Goal: Task Accomplishment & Management: Manage account settings

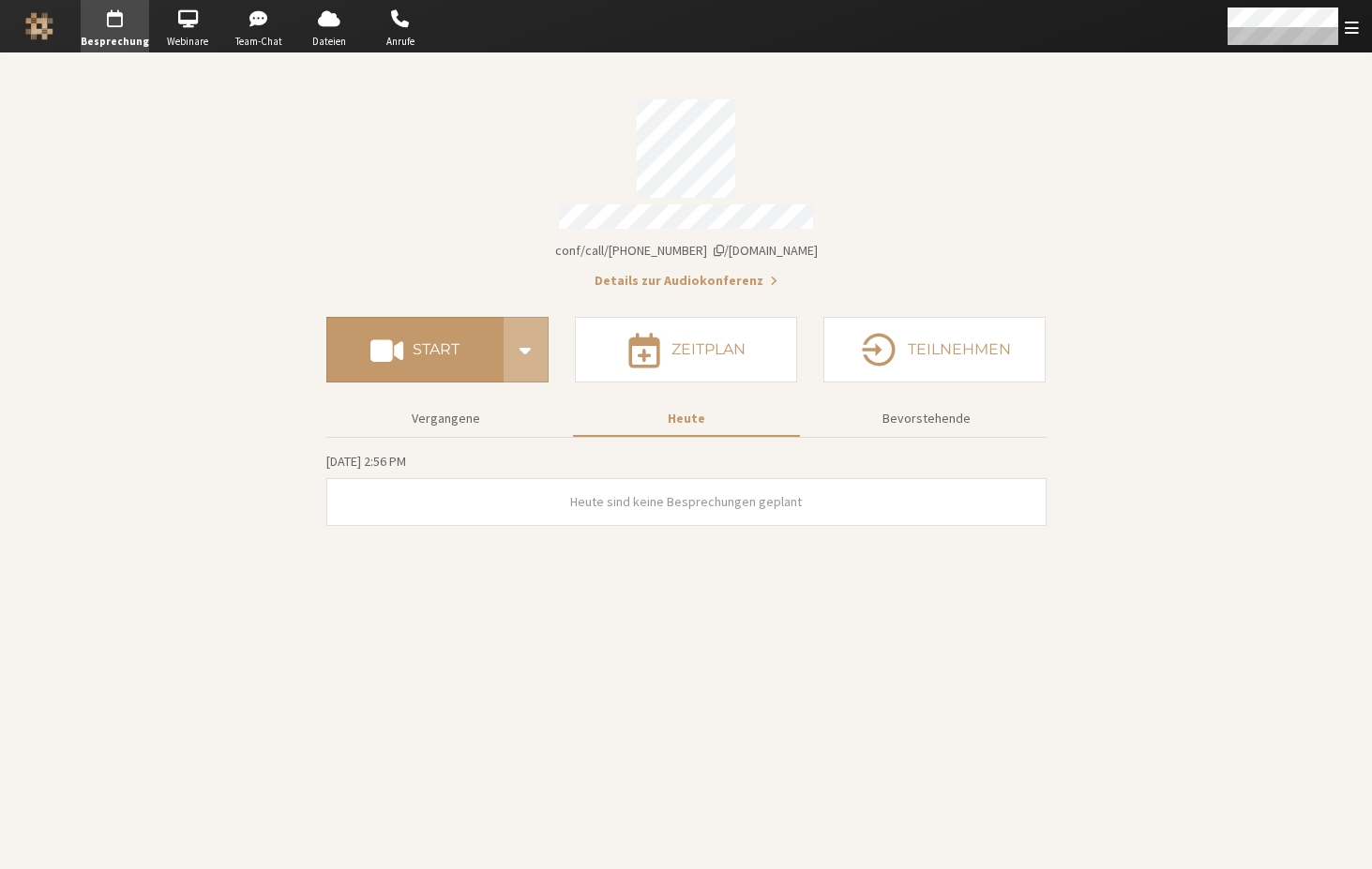
click at [739, 267] on div "Details zur Audiokonferenz" at bounding box center [686, 279] width 720 height 24
click at [734, 274] on button "Details zur Audiokonferenz" at bounding box center [686, 281] width 183 height 20
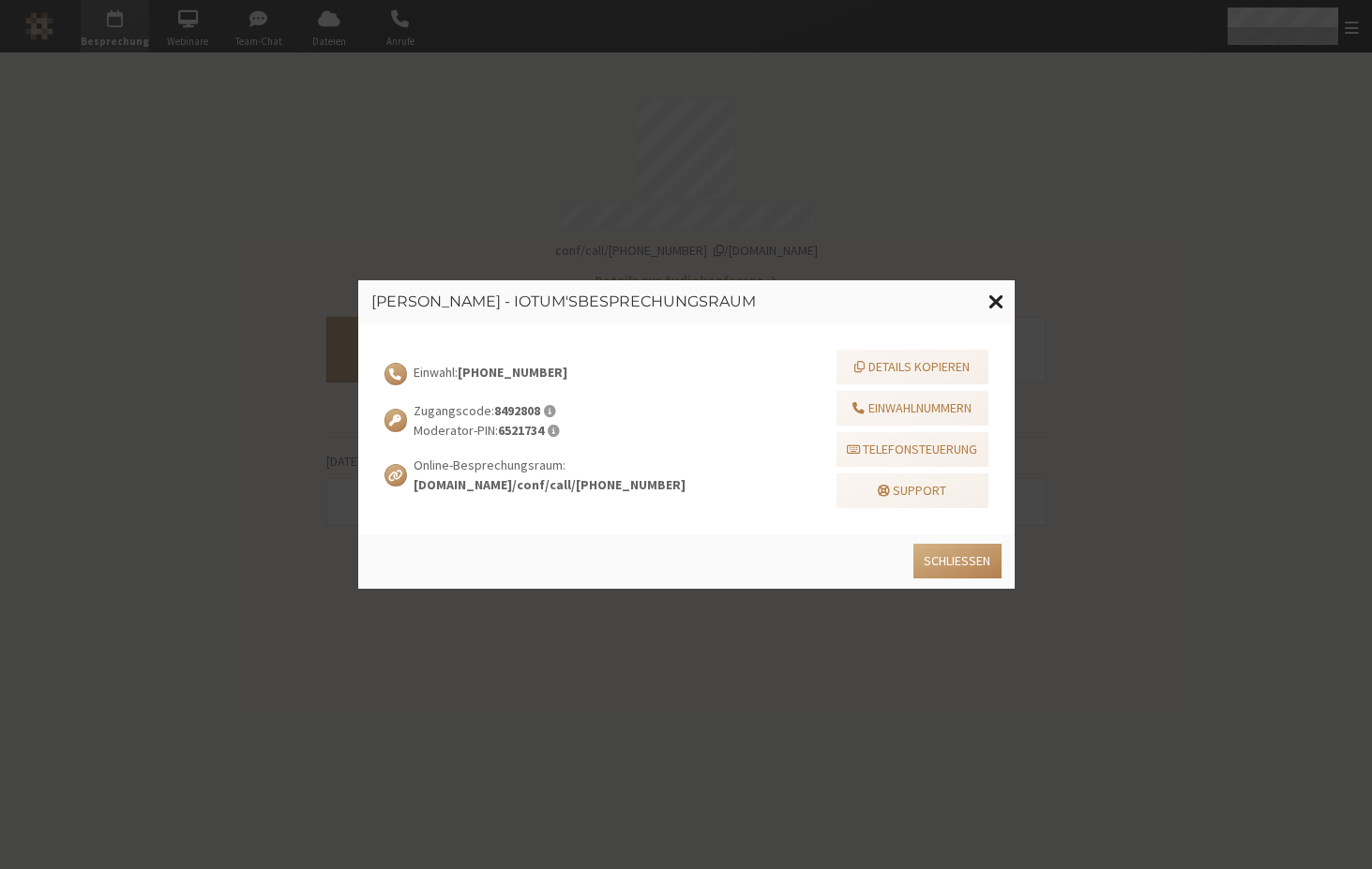
click at [1002, 312] on button at bounding box center [996, 302] width 37 height 43
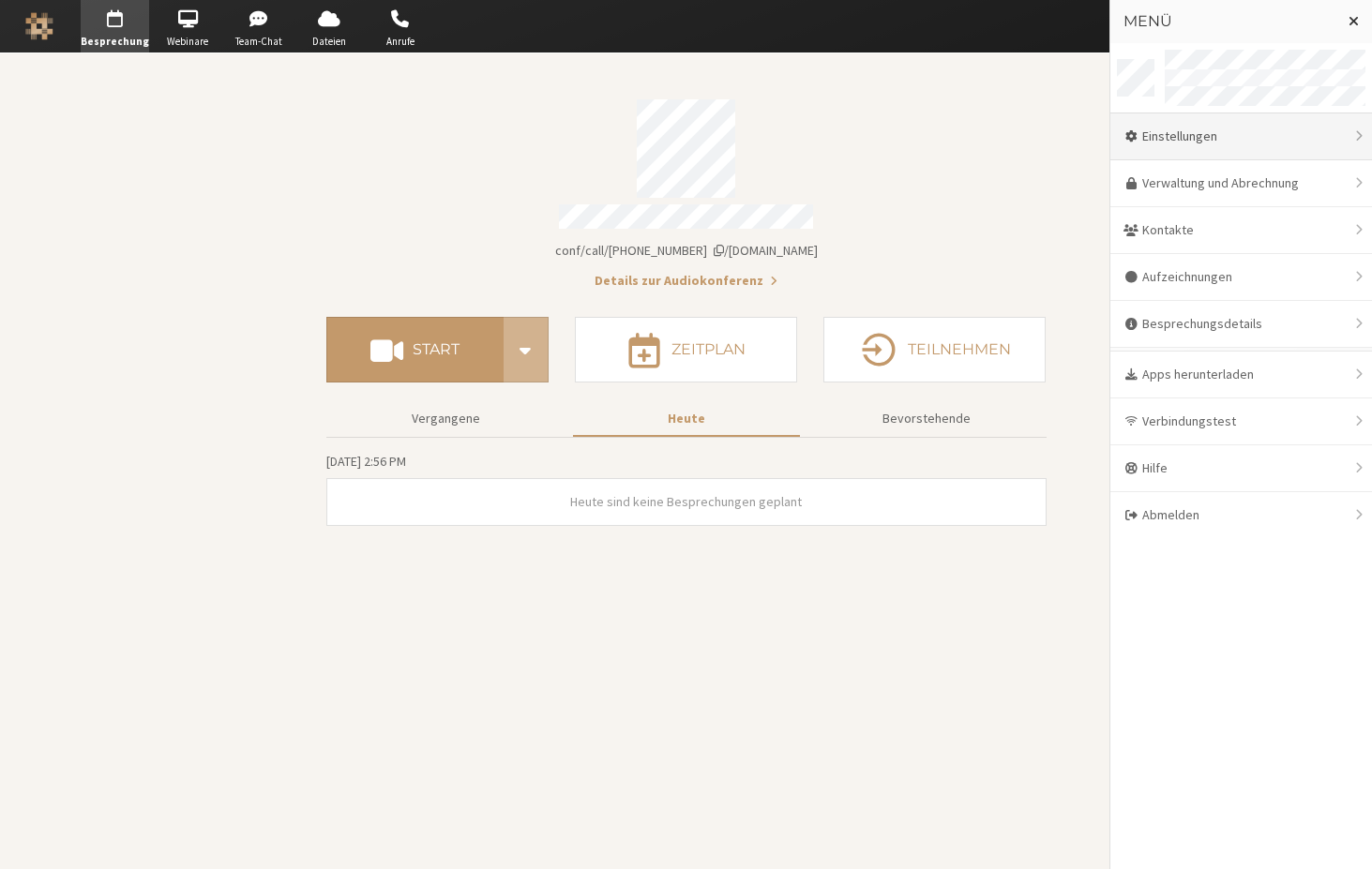
click at [1222, 135] on div "Einstellungen" at bounding box center [1240, 136] width 261 height 46
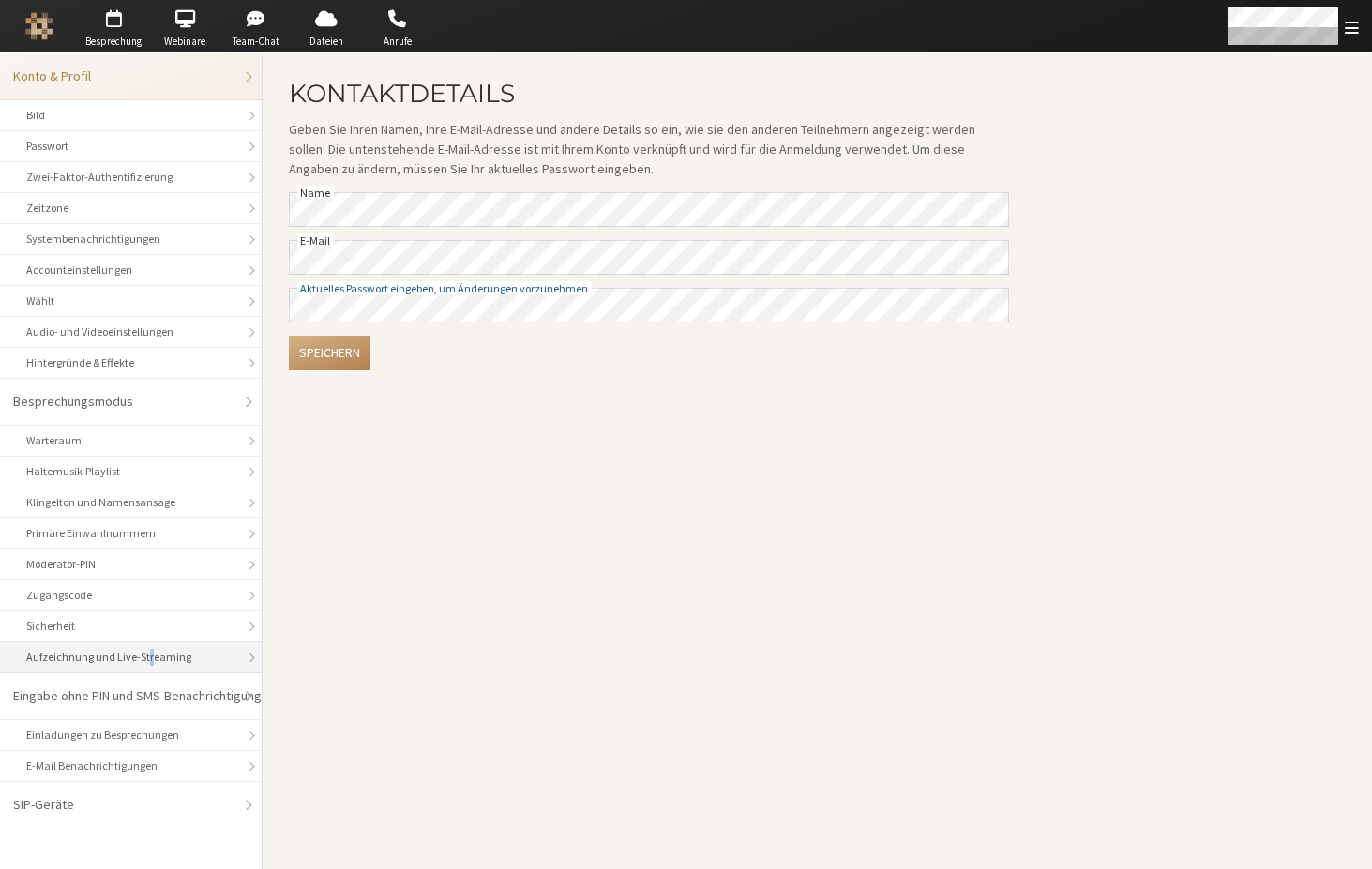
click at [146, 655] on div "Aufzeichnung und Live-Streaming" at bounding box center [131, 656] width 209 height 17
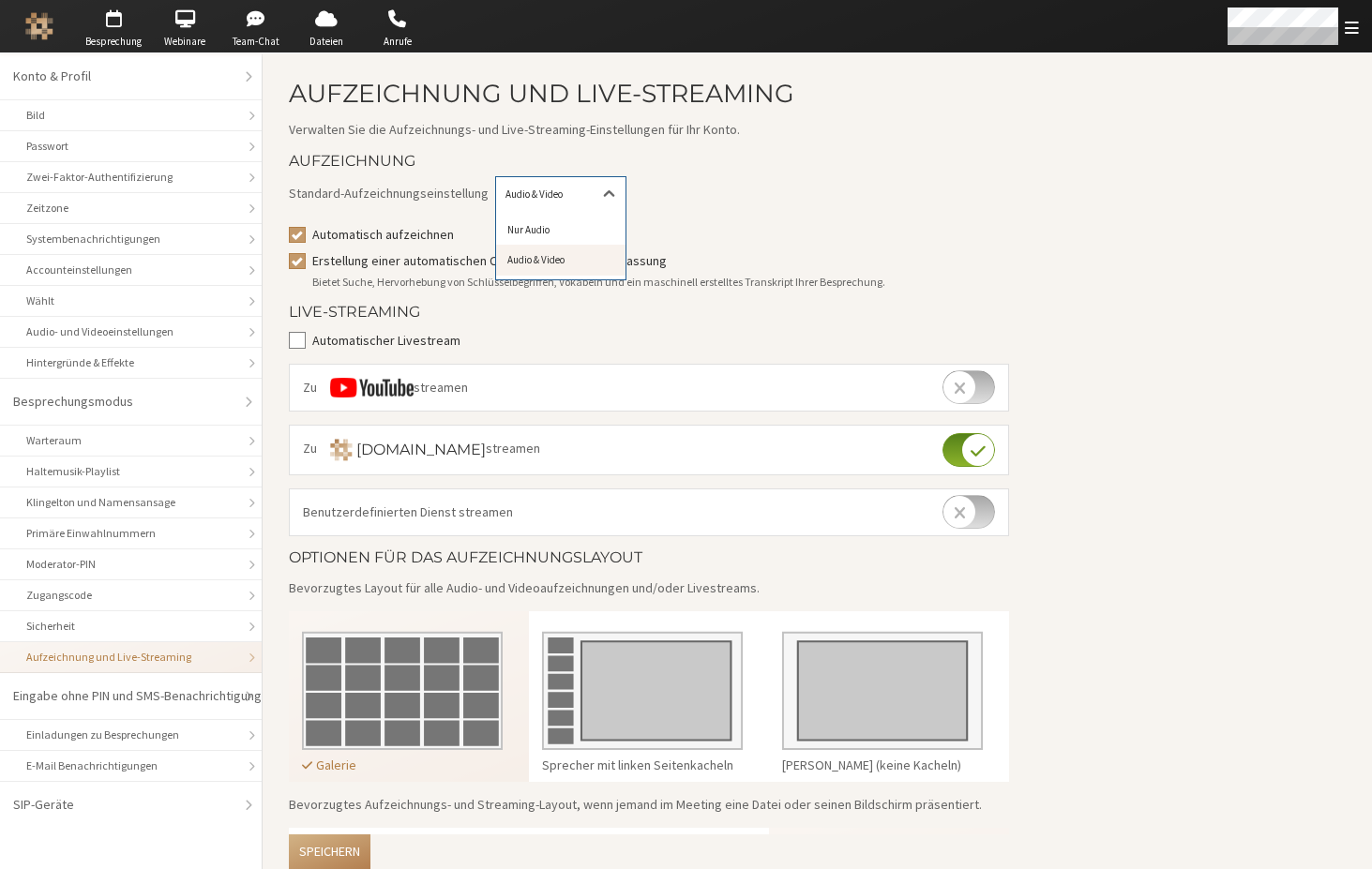
click at [539, 227] on div "Nur Audio" at bounding box center [560, 229] width 130 height 31
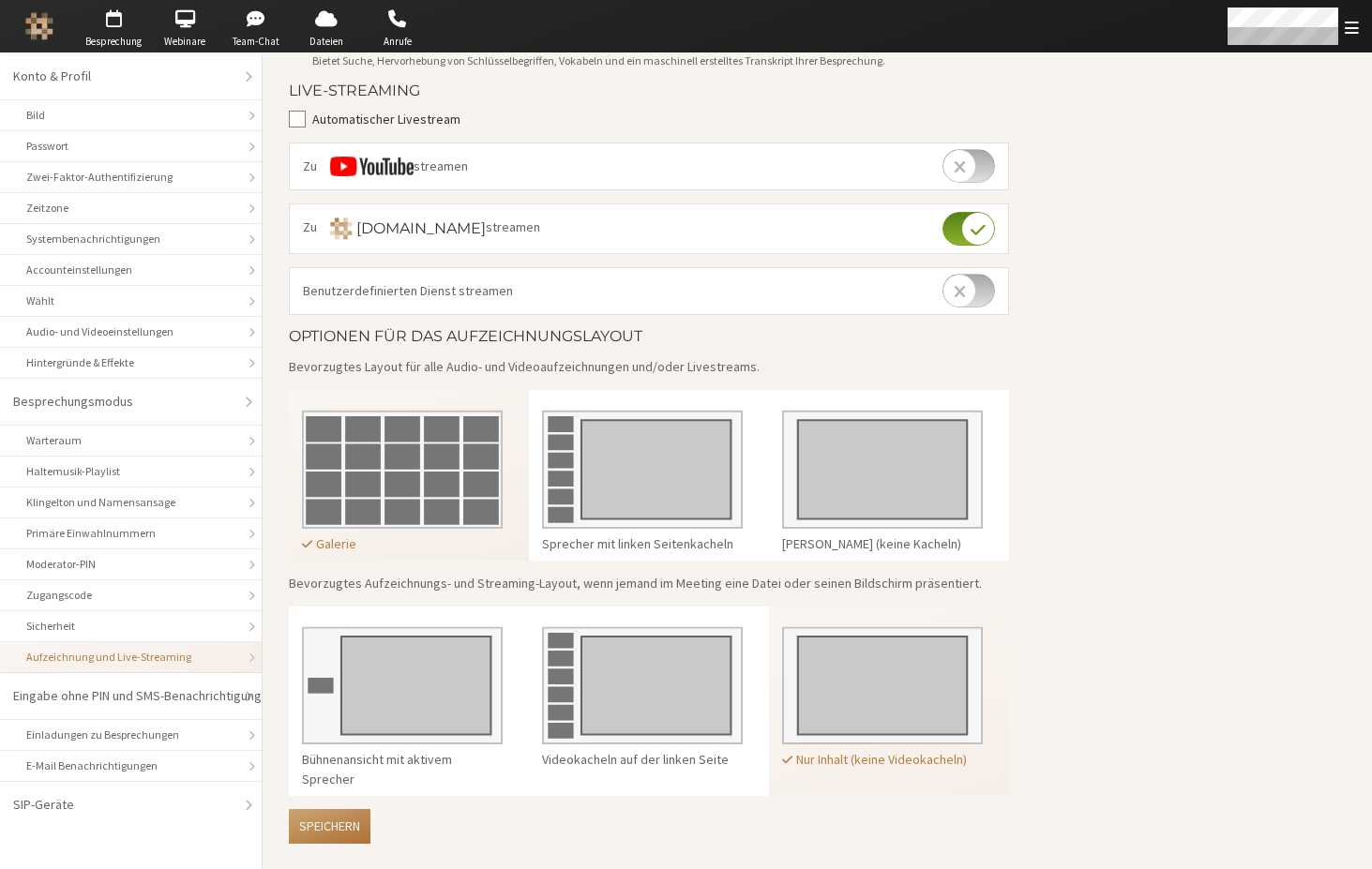
click at [339, 816] on button "Speichern" at bounding box center [329, 826] width 81 height 35
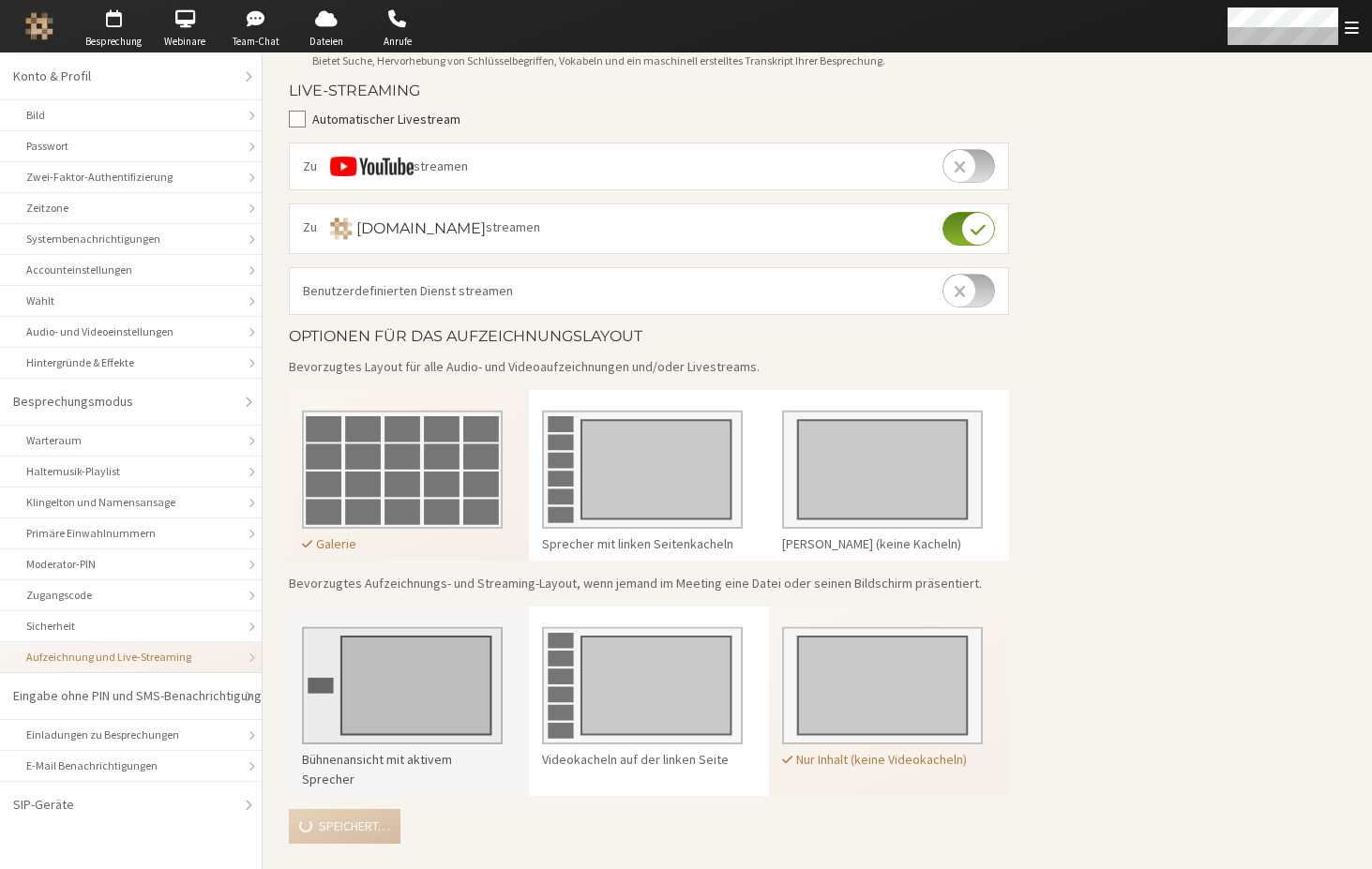
scroll to position [282, 0]
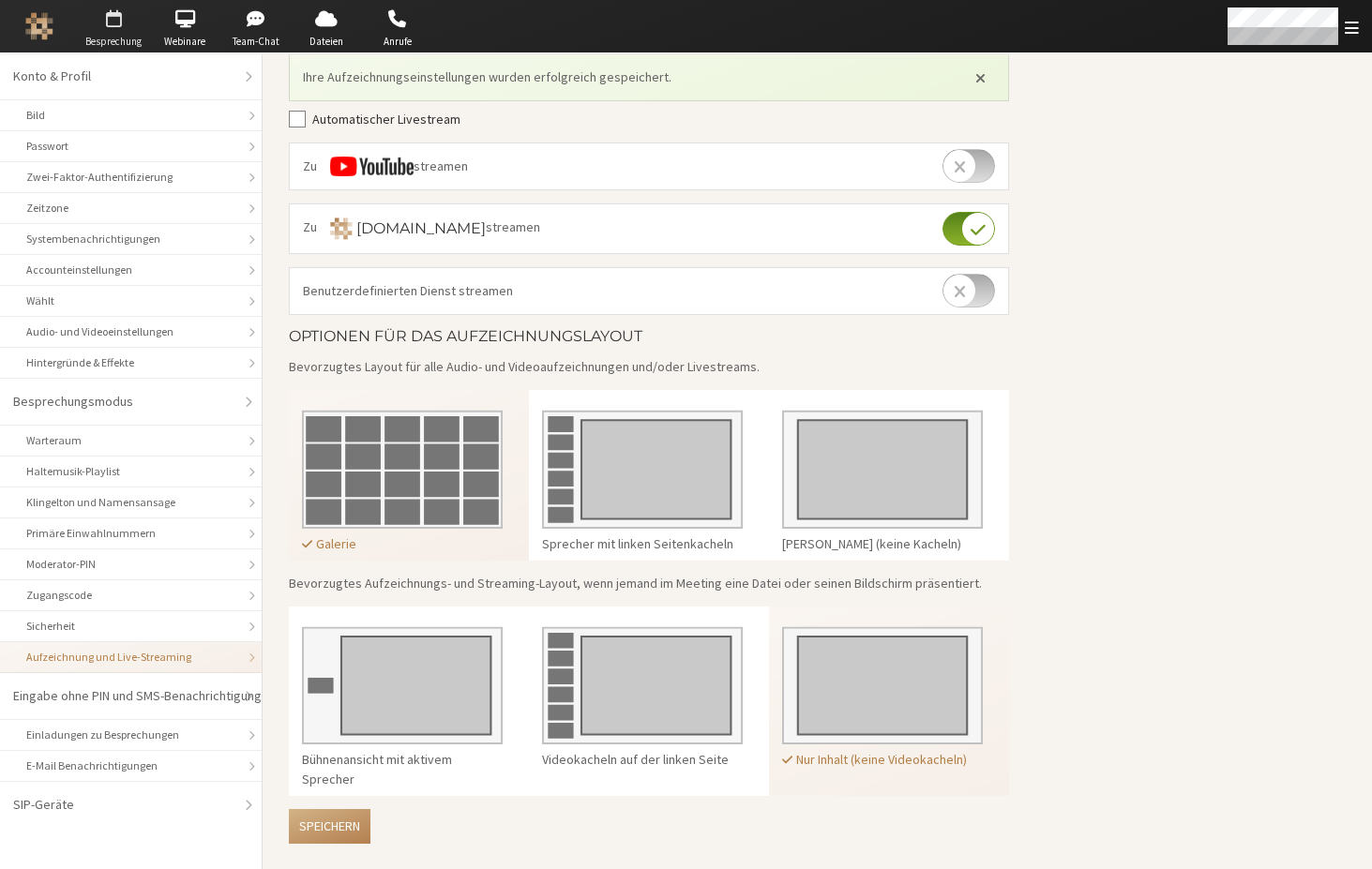
click at [128, 32] on span "button" at bounding box center [114, 19] width 65 height 30
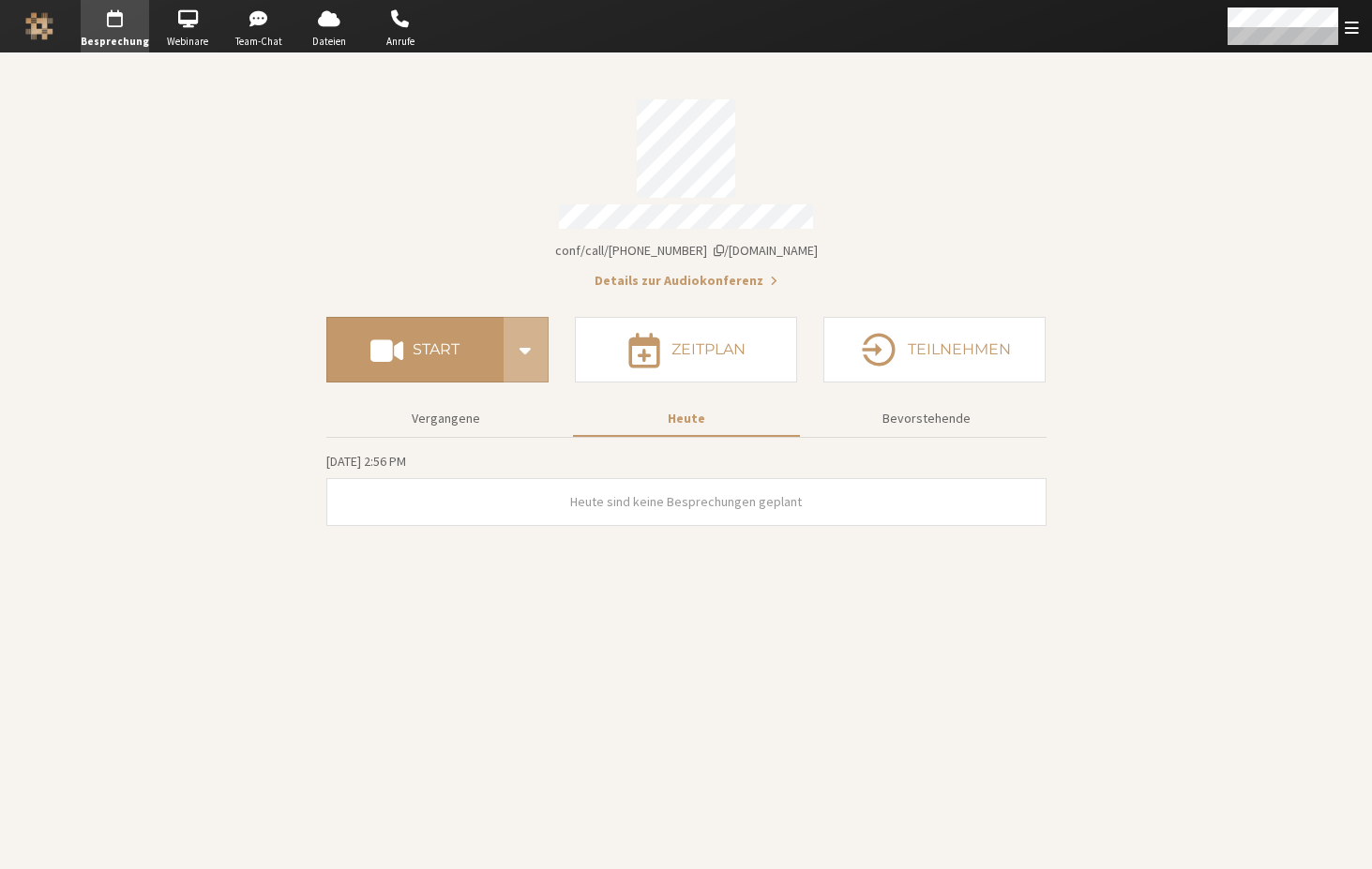
click at [703, 271] on button "Details zur Audiokonferenz" at bounding box center [686, 281] width 183 height 20
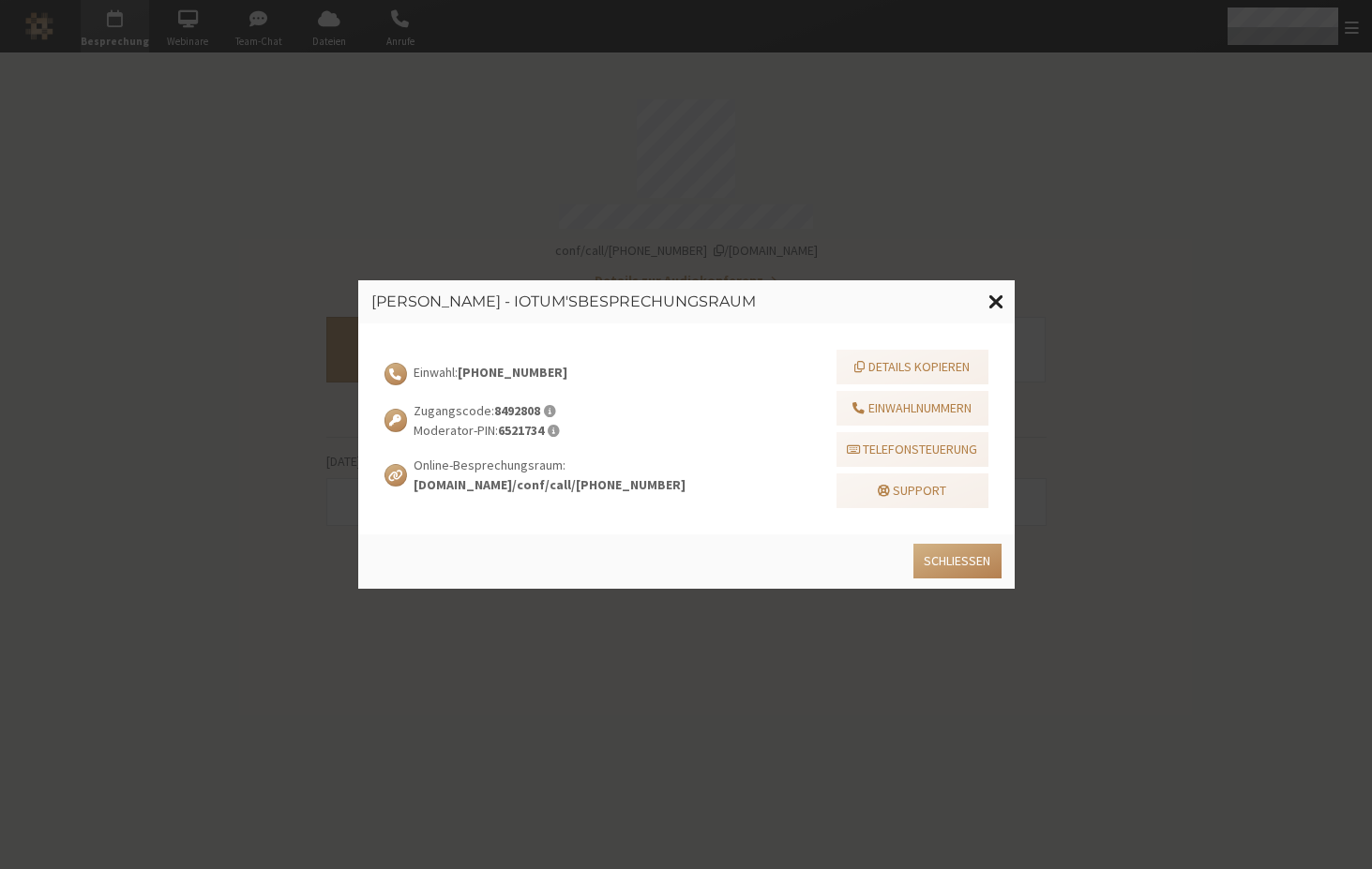
click at [1007, 297] on button at bounding box center [996, 302] width 37 height 43
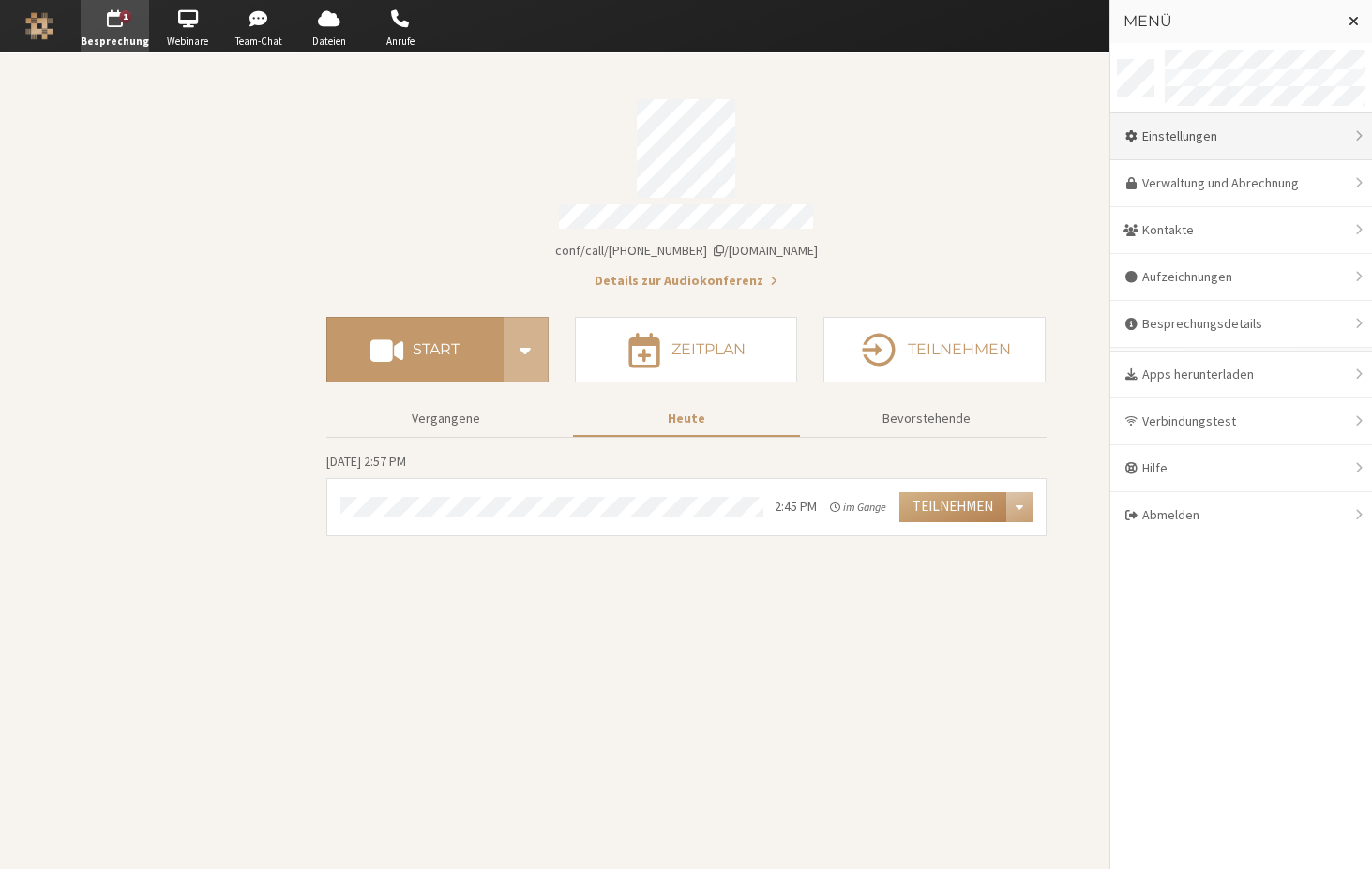
click at [1221, 151] on div "Einstellungen" at bounding box center [1240, 136] width 261 height 46
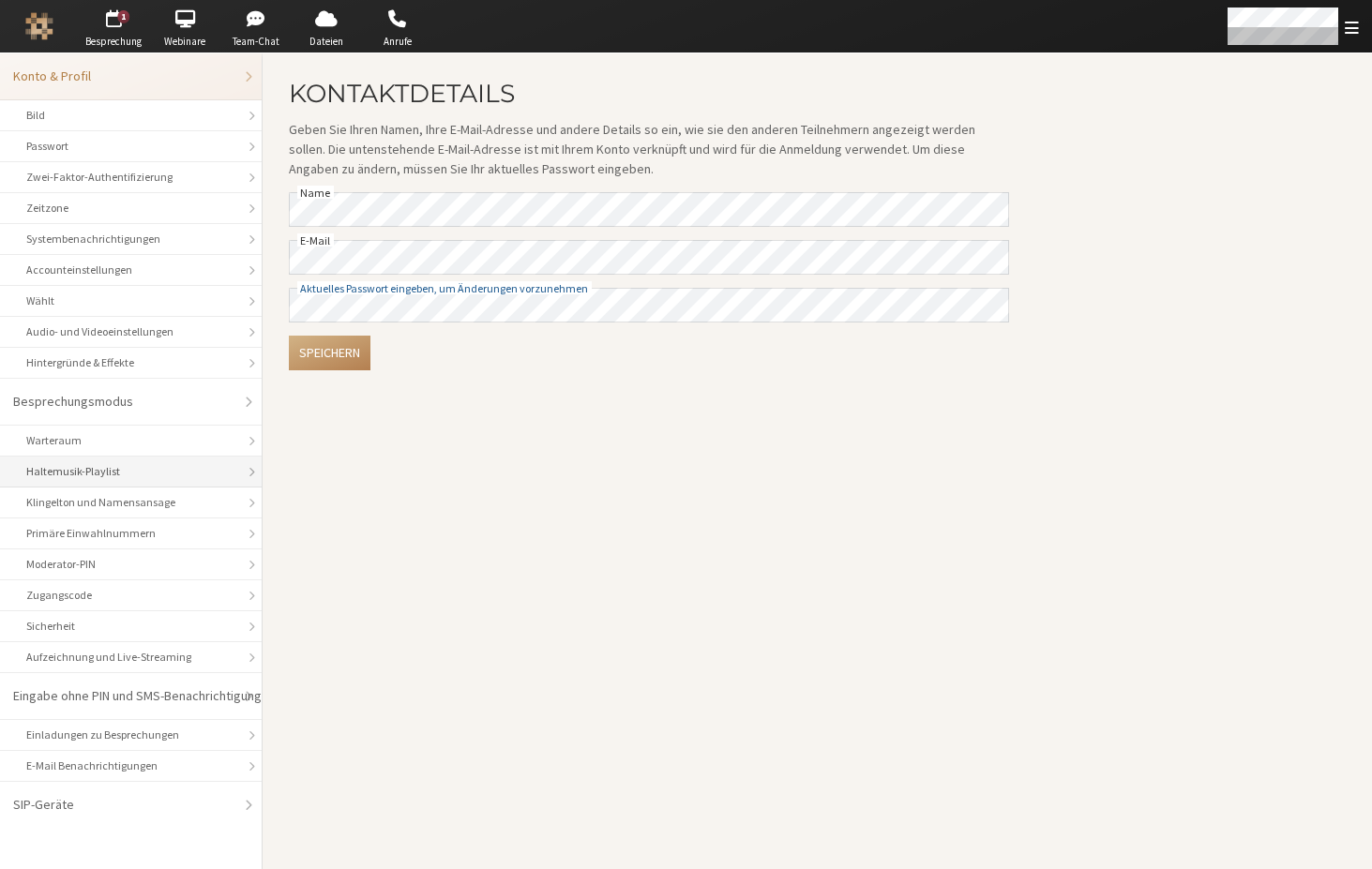
click at [145, 461] on li "Haltemusik-Playlist" at bounding box center [131, 472] width 261 height 31
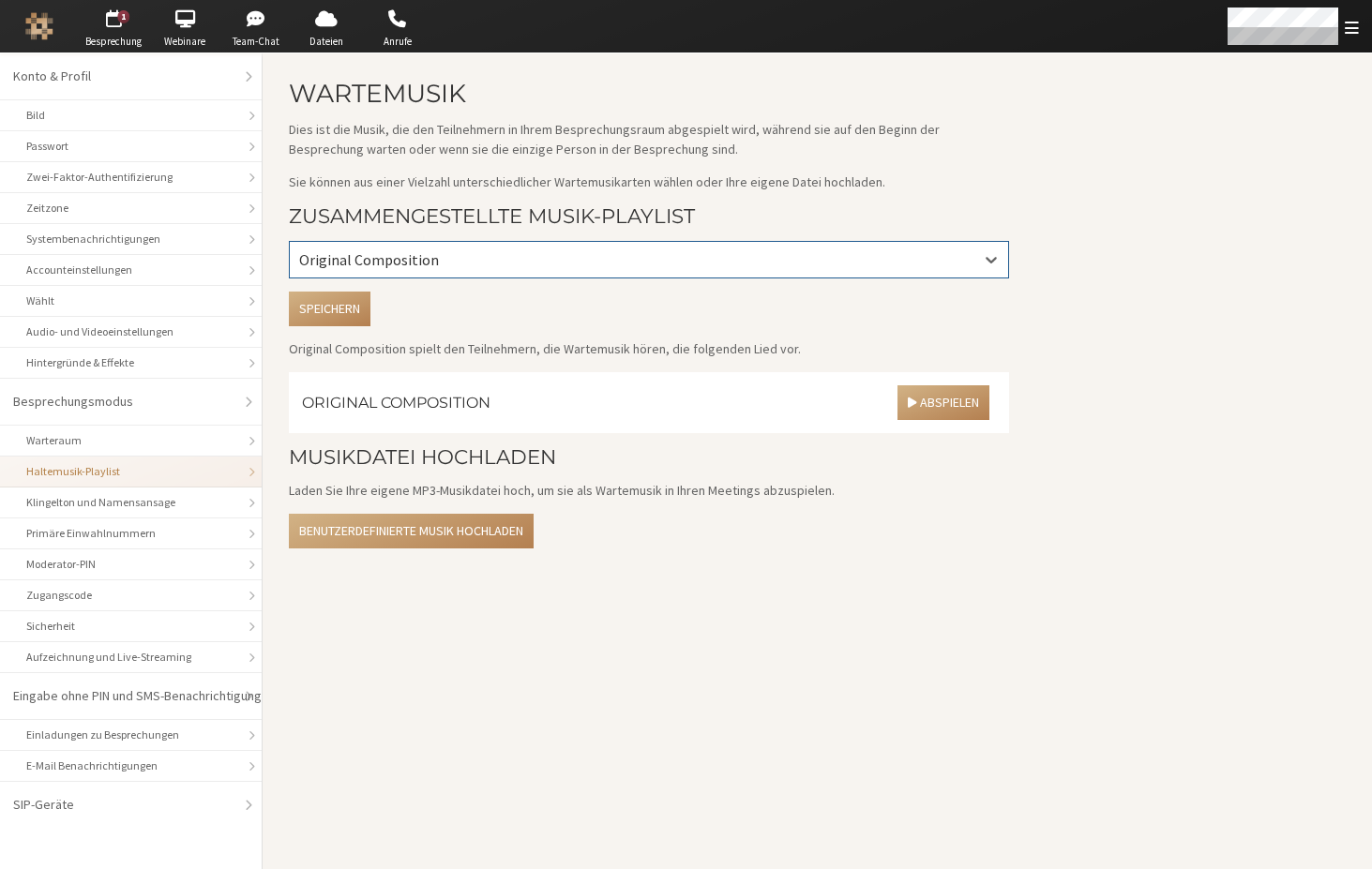
click at [429, 246] on div "Original Composition" at bounding box center [649, 260] width 718 height 36
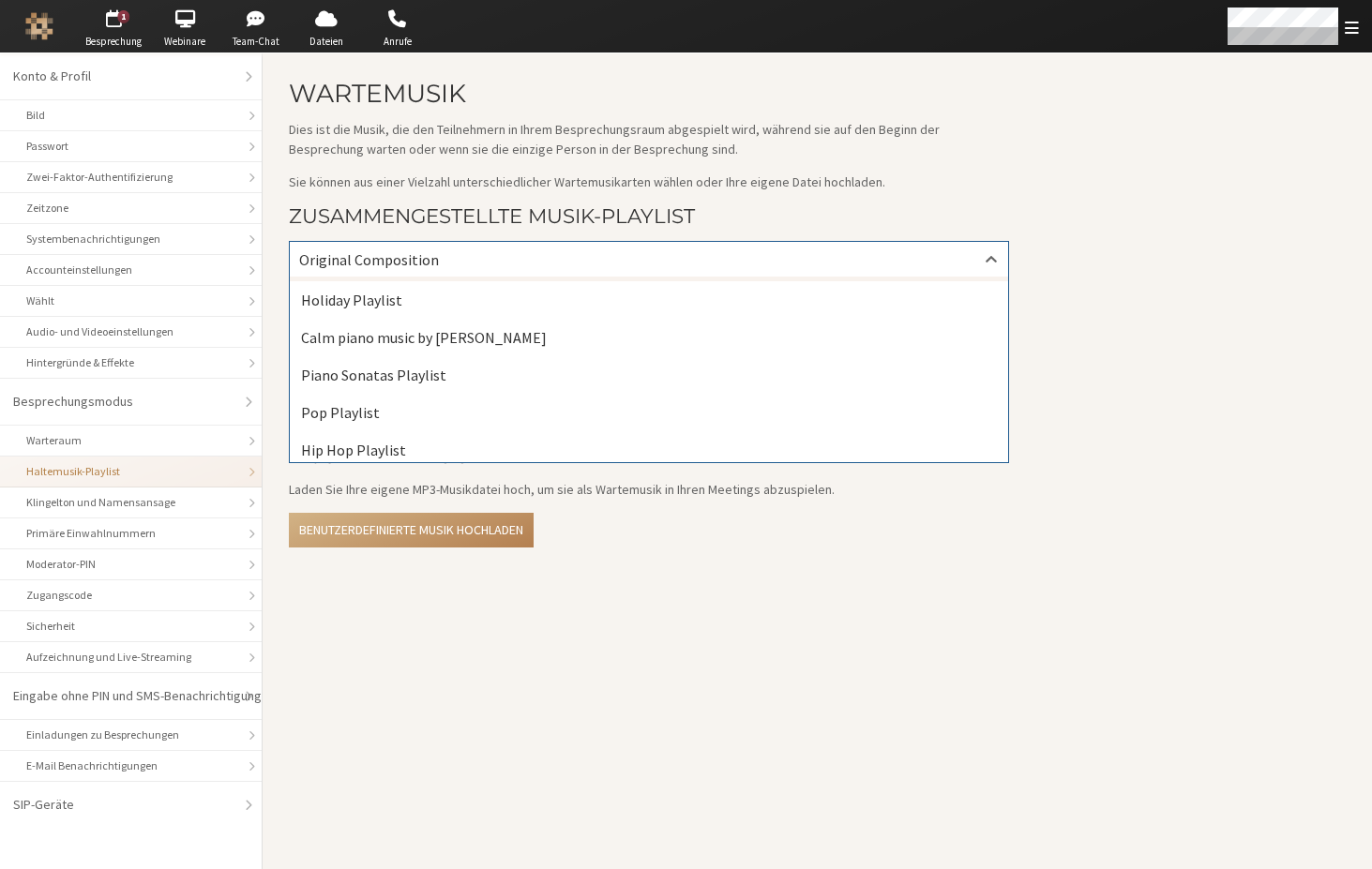
scroll to position [60, 0]
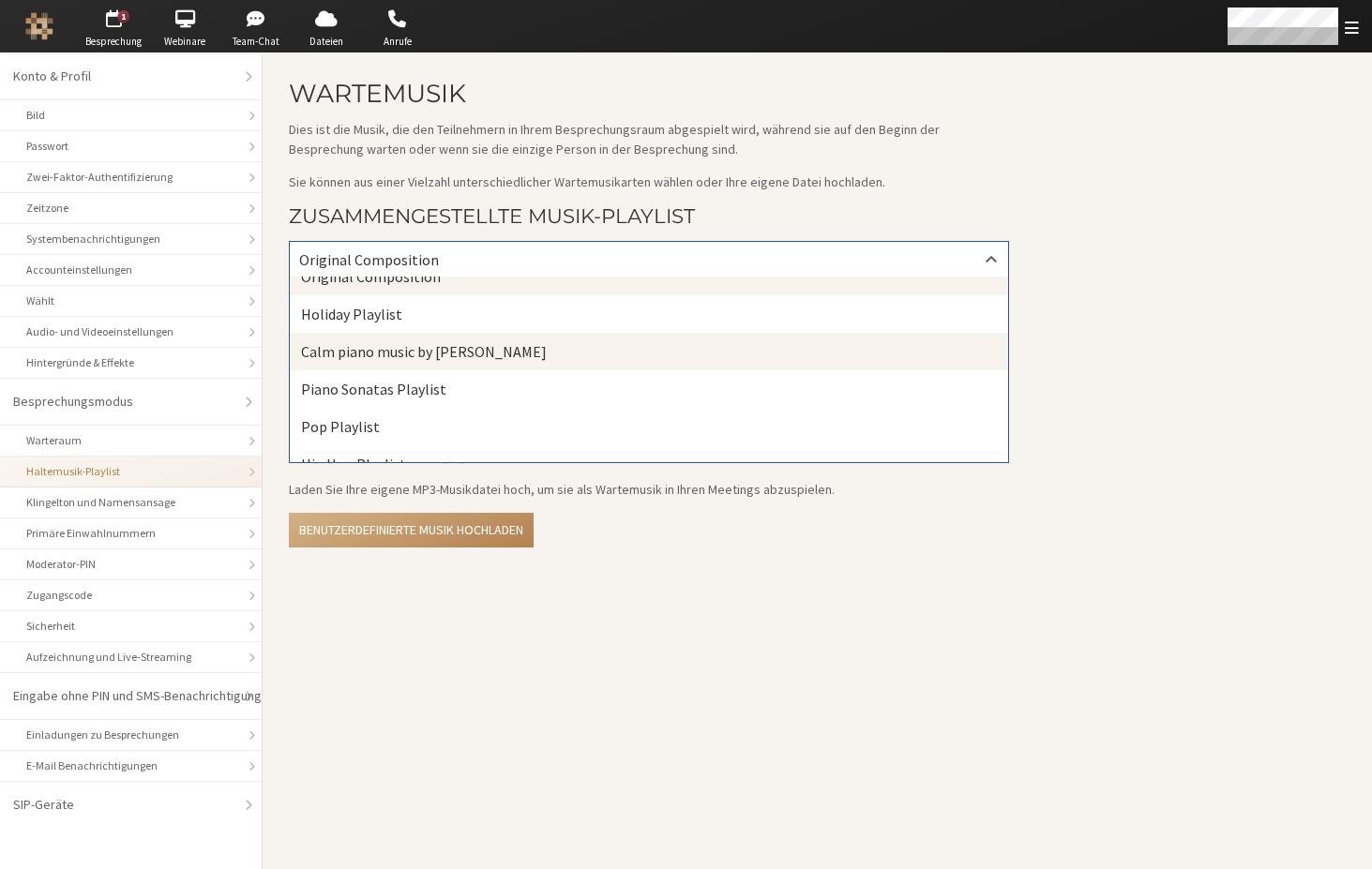
click at [408, 360] on div "Calm piano music by Brock Hewitt" at bounding box center [649, 351] width 718 height 38
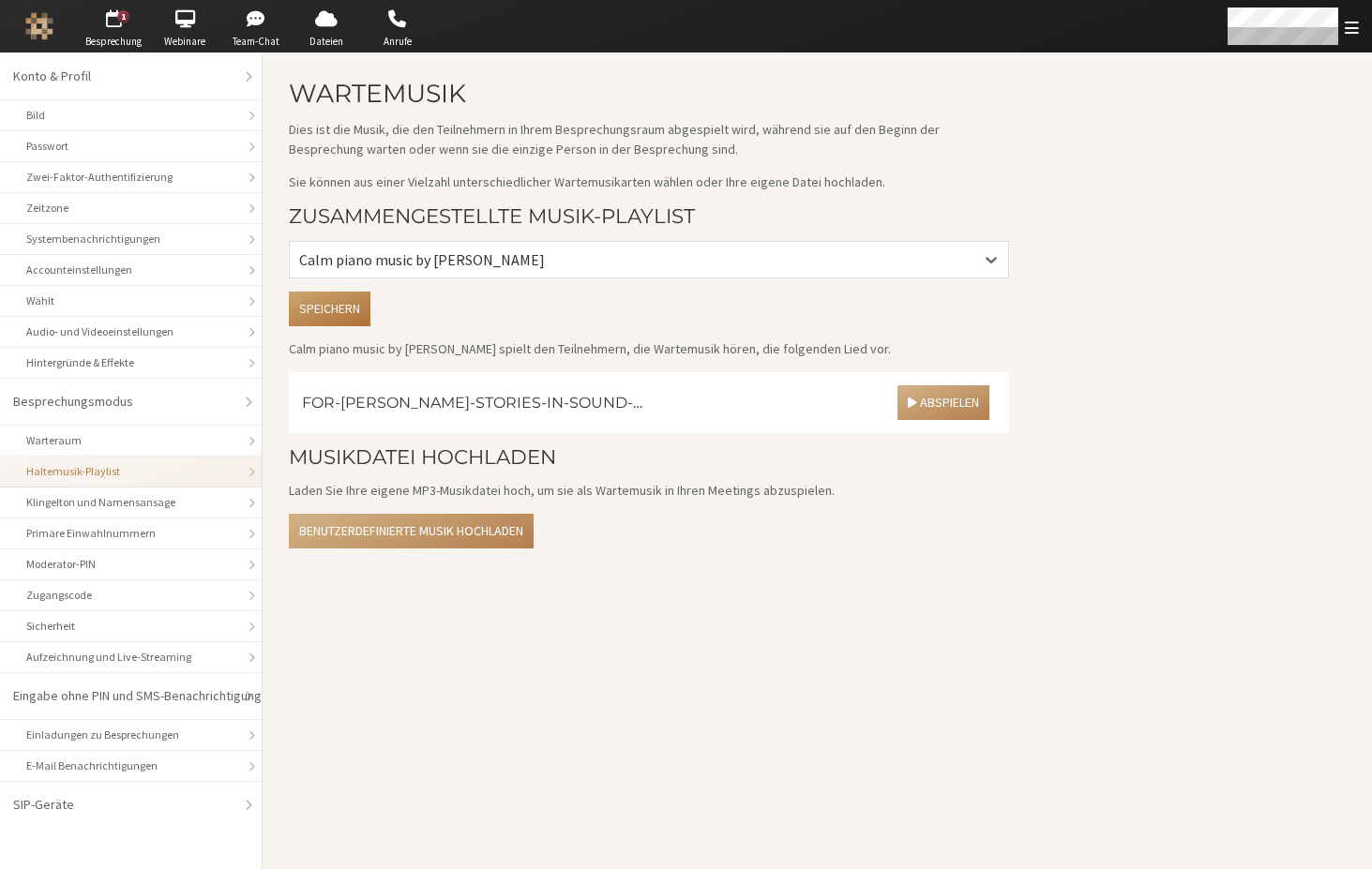
click at [355, 304] on button "Speichern" at bounding box center [329, 308] width 81 height 35
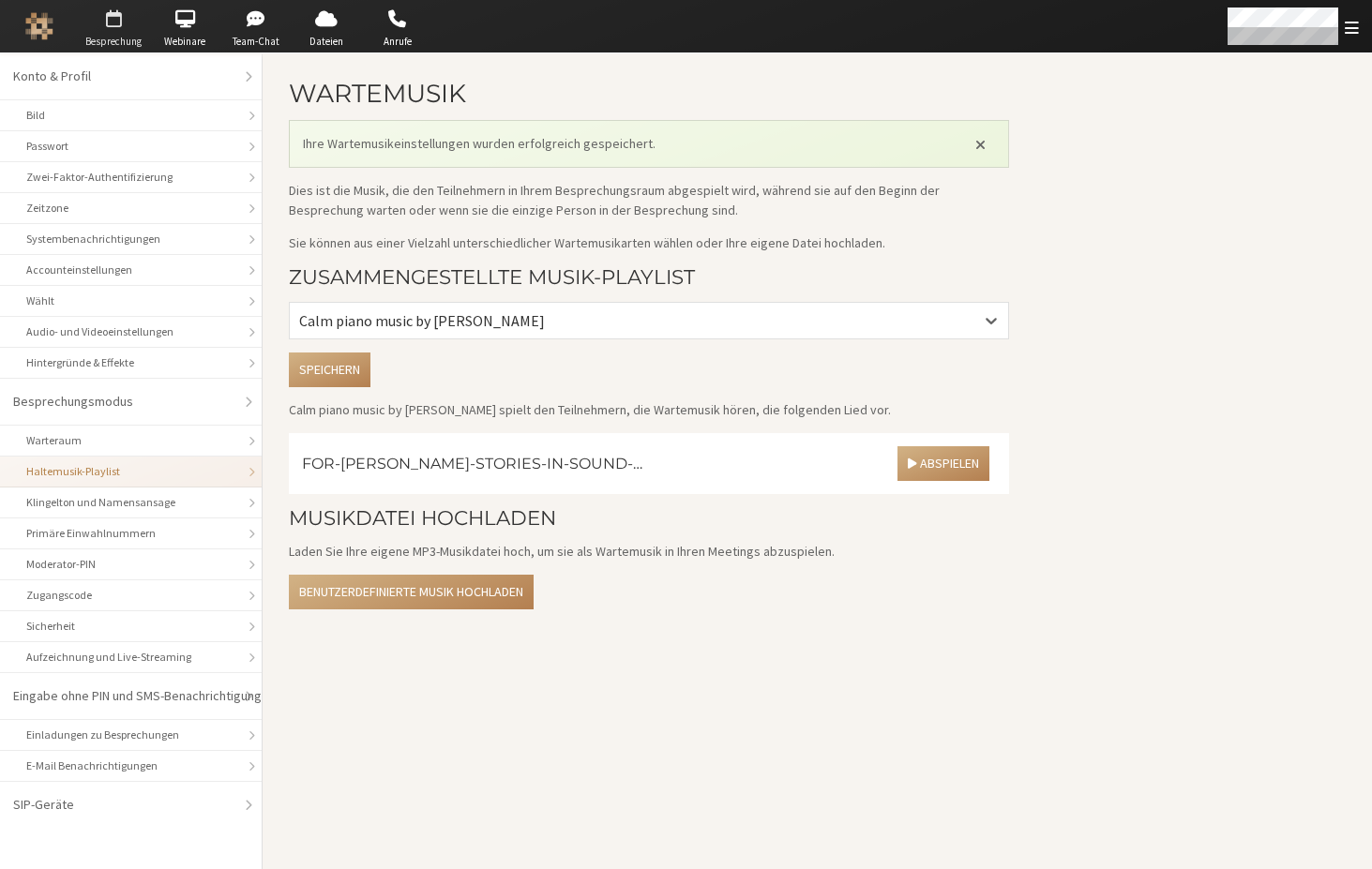
click at [109, 22] on span "button" at bounding box center [114, 19] width 65 height 30
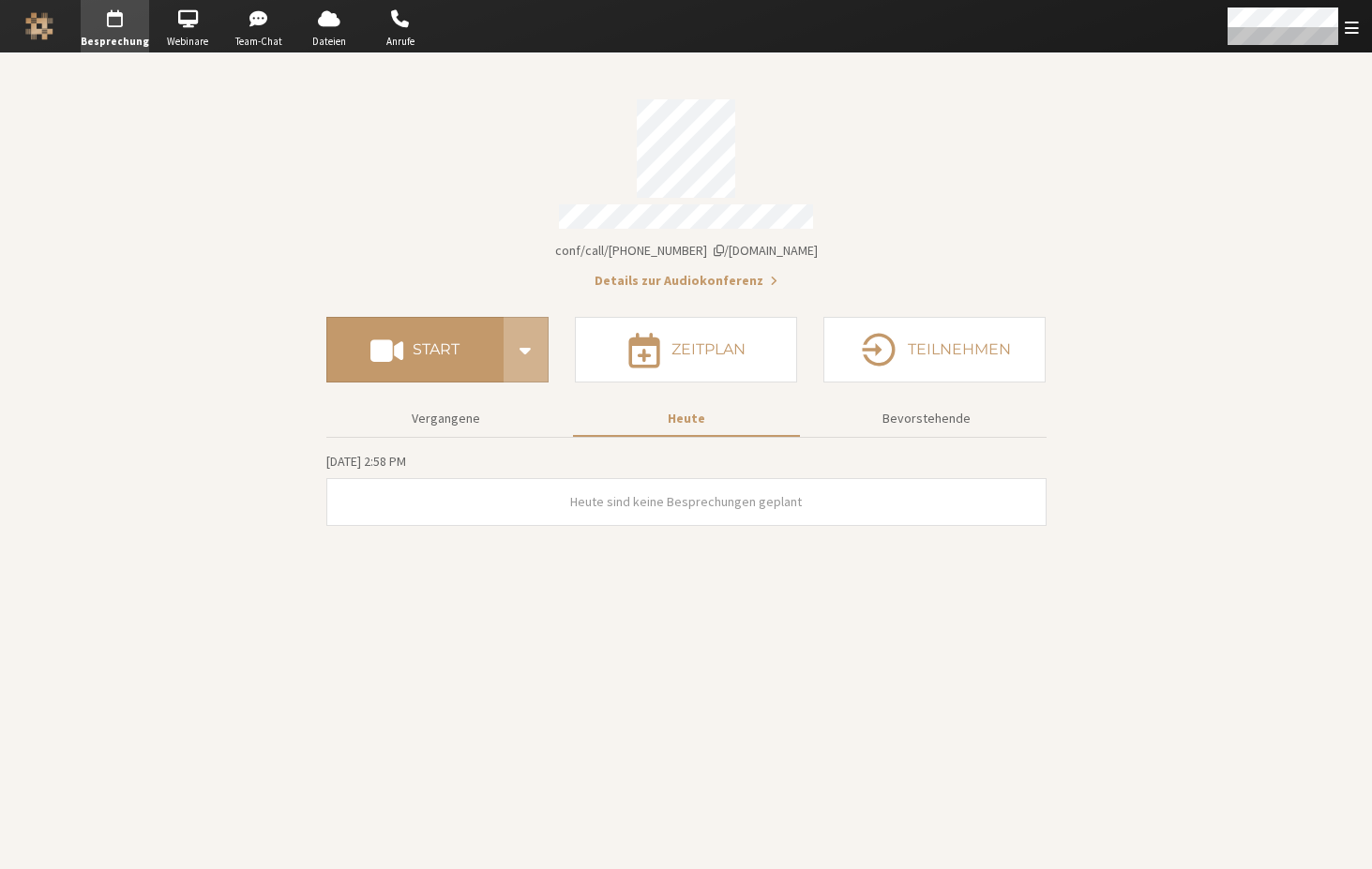
click at [682, 257] on section "Besprechungslink iotum.callbridge.rocks/conf/call/8492808 Details zur Audiokonf…" at bounding box center [686, 188] width 720 height 205
click at [682, 273] on button "Details zur Audiokonferenz" at bounding box center [686, 281] width 183 height 20
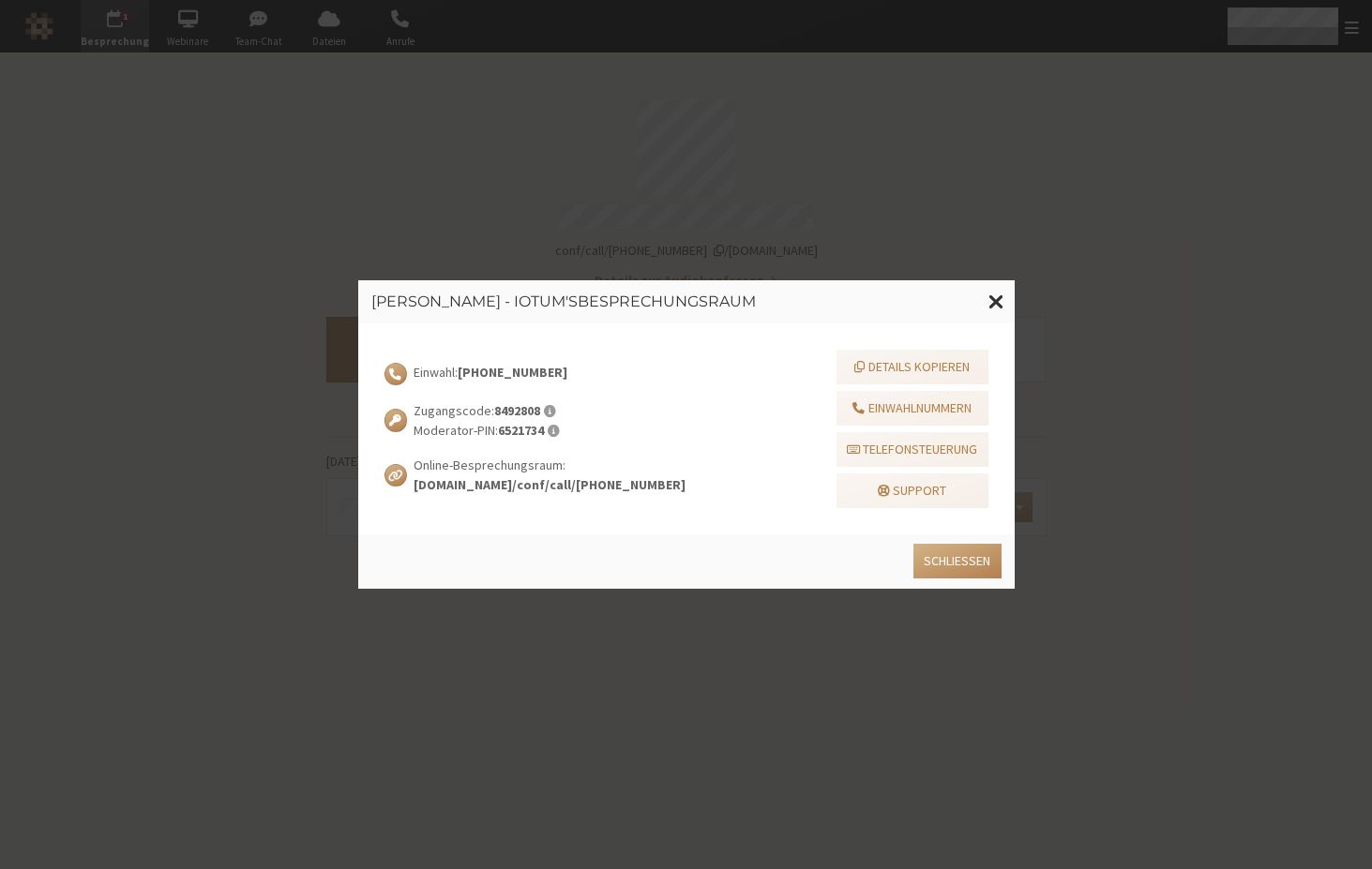
drag, startPoint x: 548, startPoint y: 374, endPoint x: 463, endPoint y: 377, distance: 85.1
click at [463, 377] on div "Einwahl: +1 647 247 2656" at bounding box center [535, 375] width 302 height 24
copy strong "+1 647 247 2656"
click at [991, 304] on span at bounding box center [996, 302] width 16 height 24
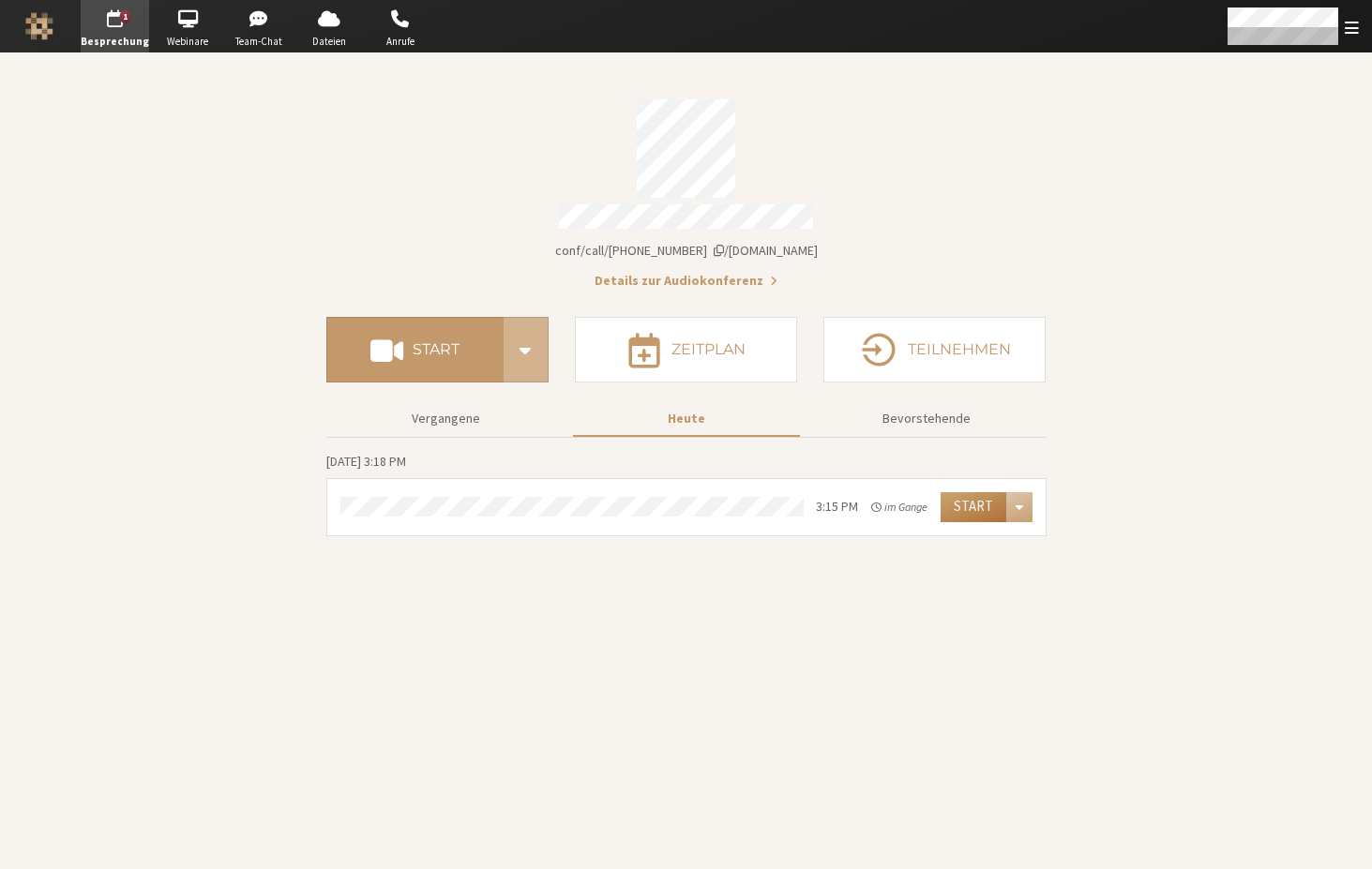
click at [979, 507] on button "Start" at bounding box center [973, 507] width 65 height 30
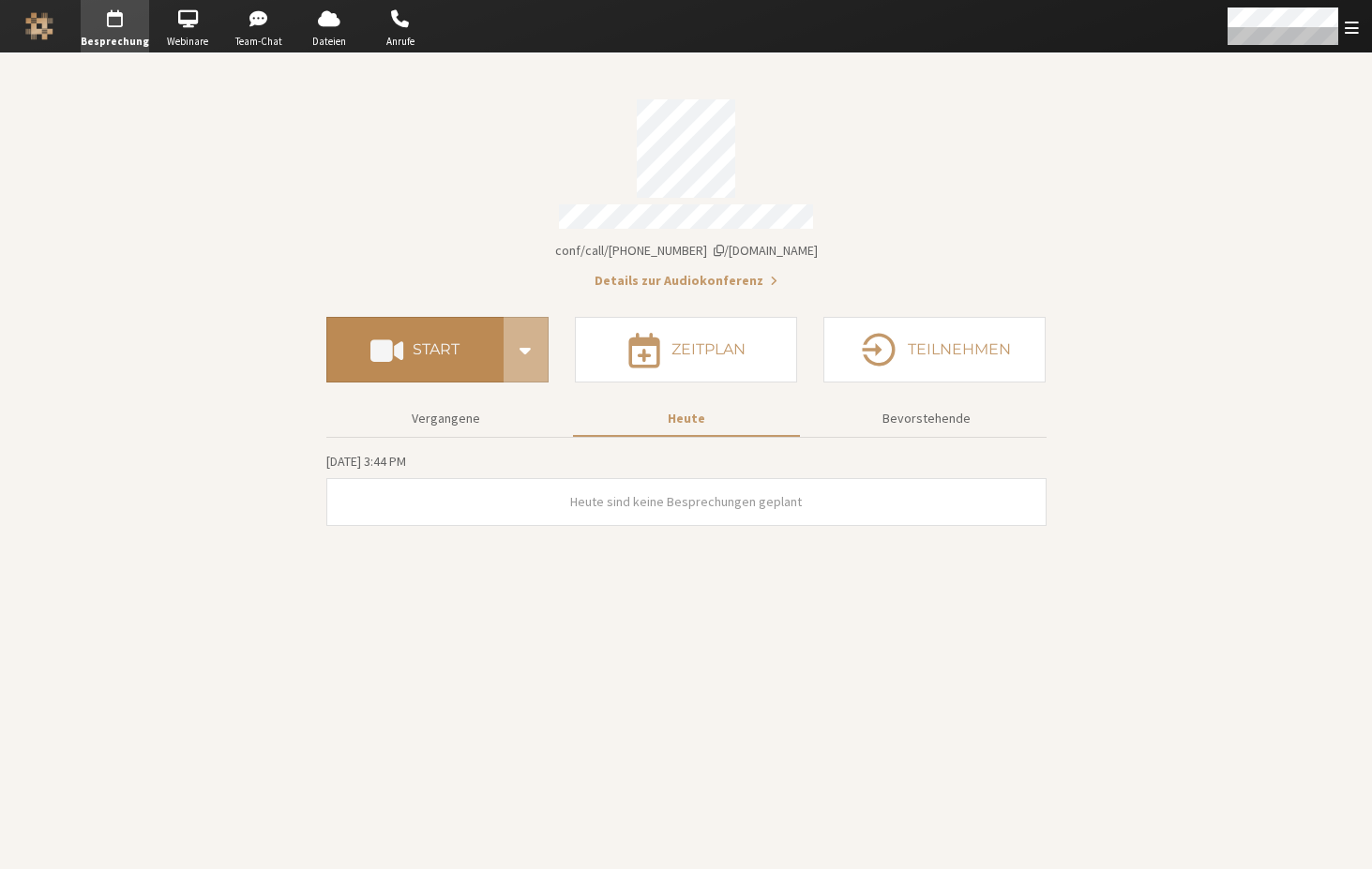
click at [444, 342] on h4 "Start" at bounding box center [435, 349] width 46 height 15
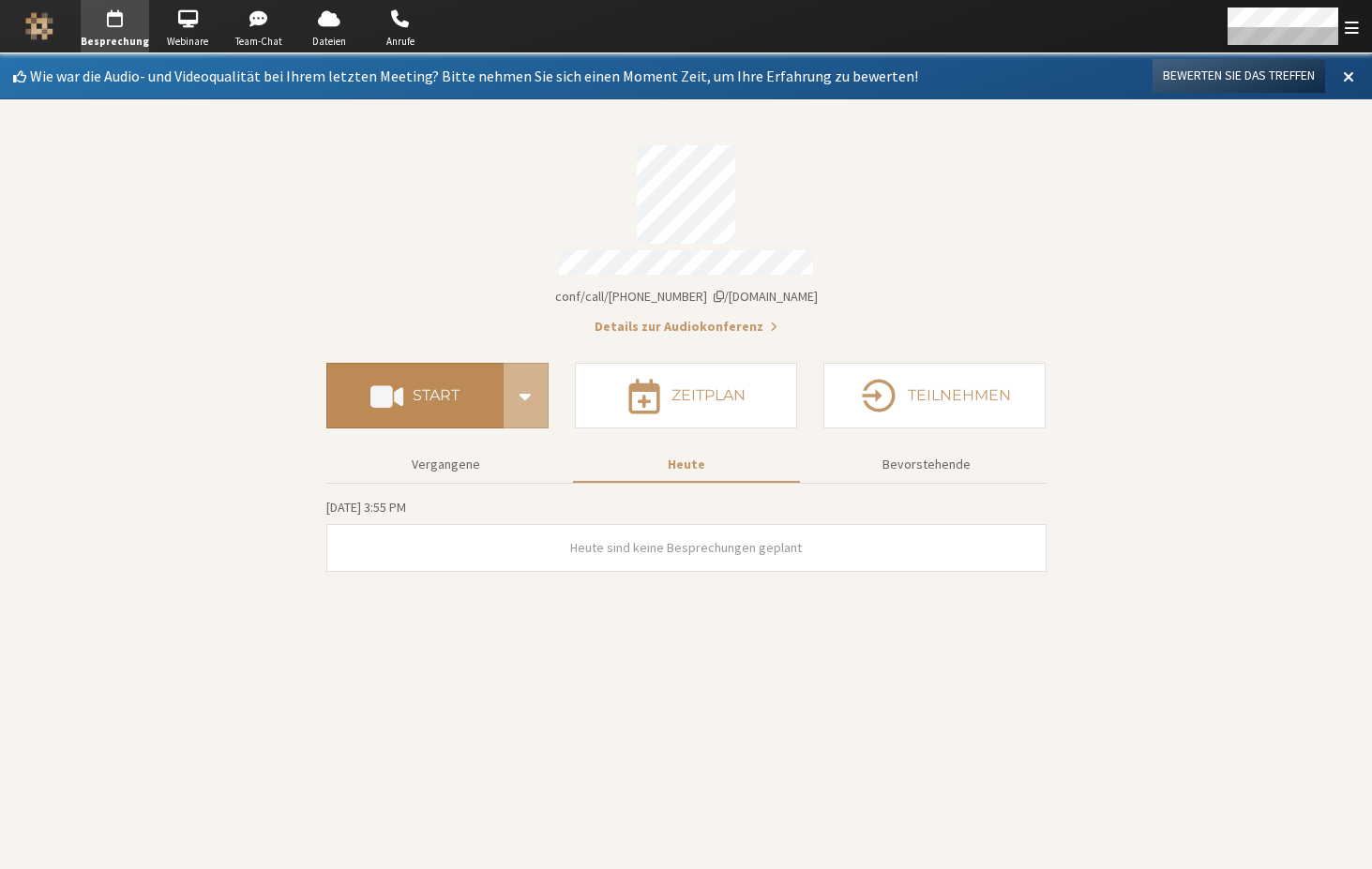
click at [436, 388] on h4 "Start" at bounding box center [435, 394] width 46 height 15
click at [313, 29] on span "button" at bounding box center [329, 19] width 65 height 30
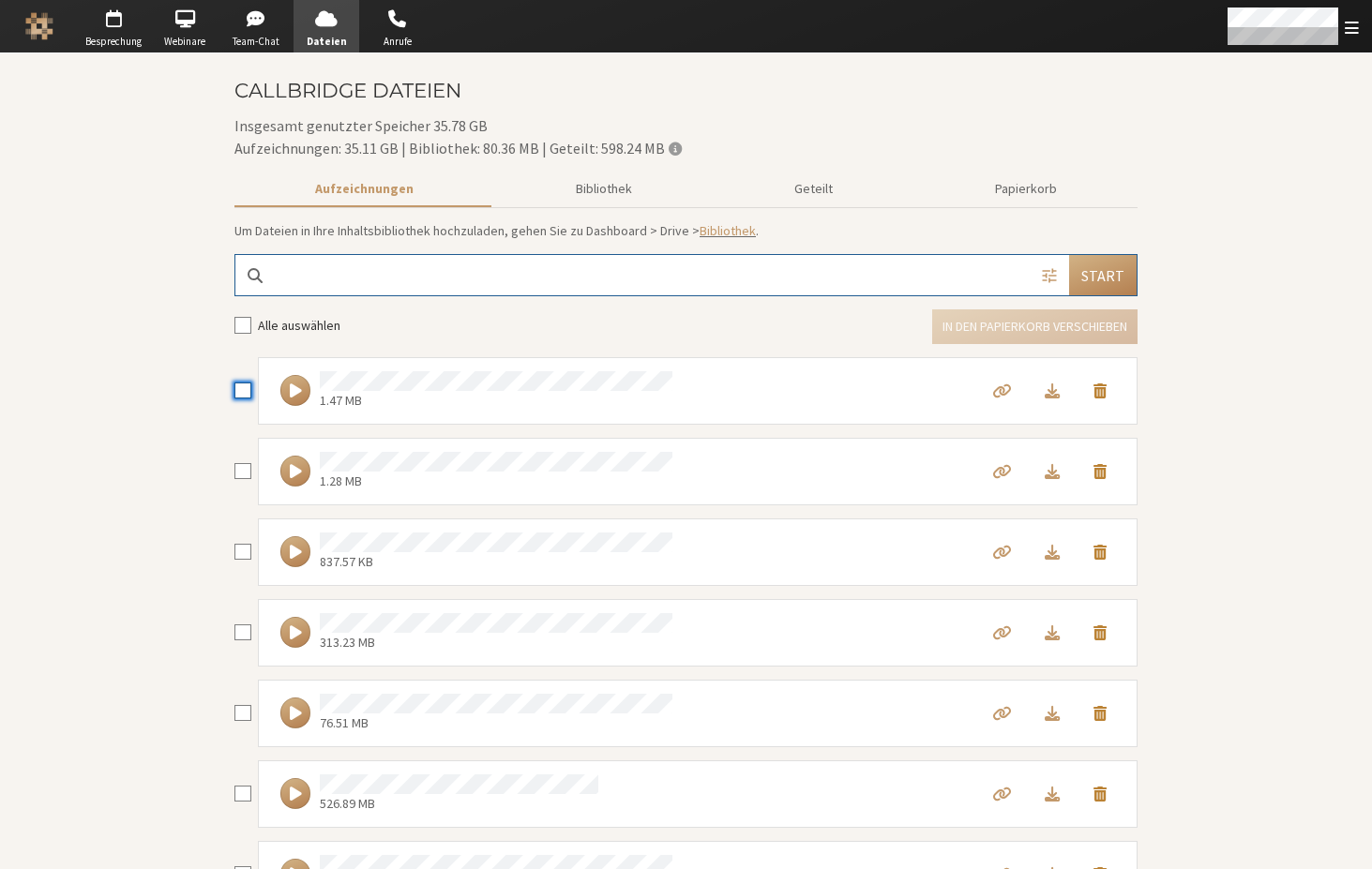
click at [234, 391] on input "checkbox" at bounding box center [242, 390] width 17 height 19
checkbox input "true"
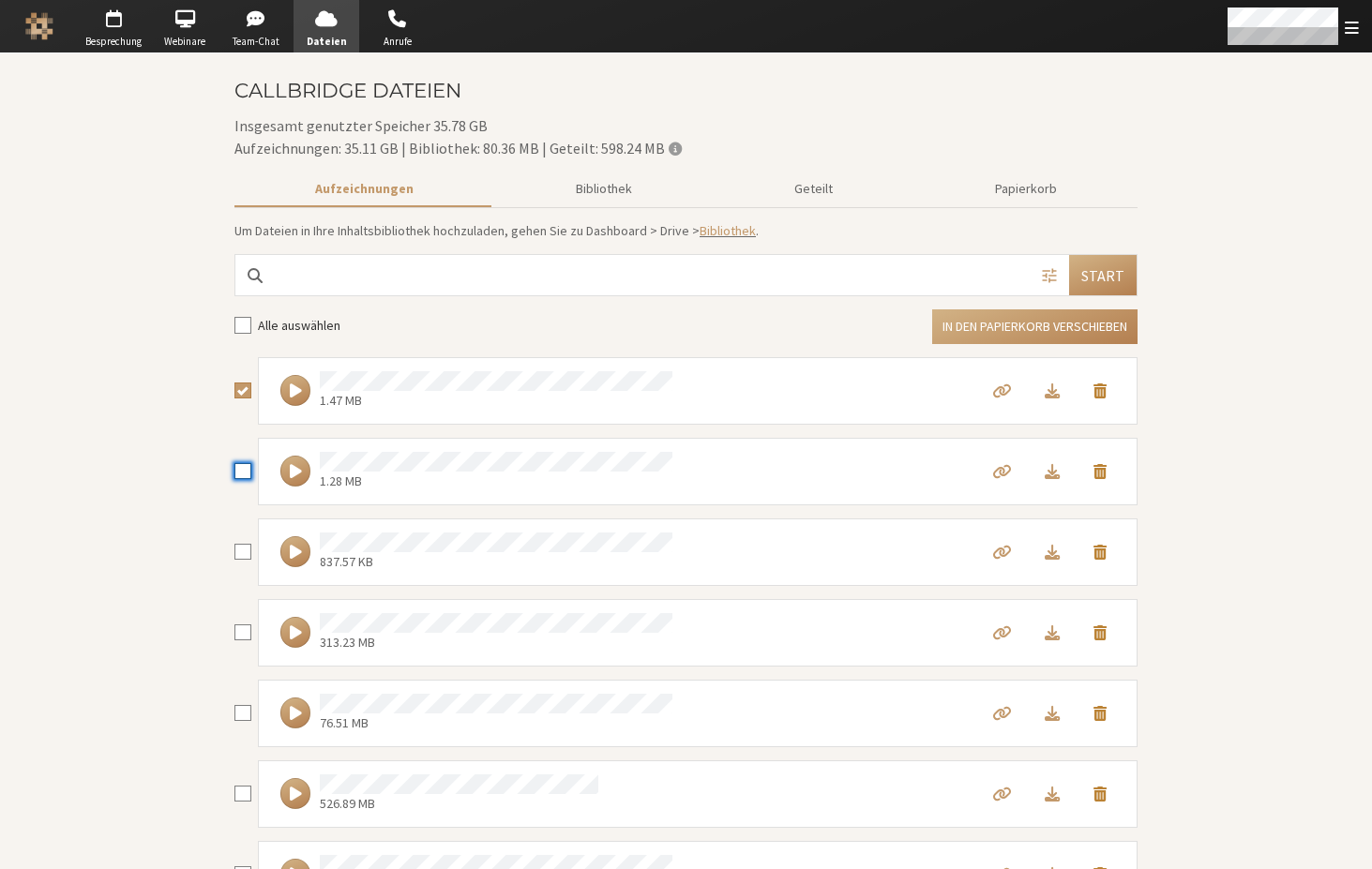
click at [235, 473] on input "checkbox" at bounding box center [242, 470] width 17 height 19
checkbox input "true"
click at [234, 551] on input "checkbox" at bounding box center [242, 551] width 17 height 19
checkbox input "true"
click at [1024, 326] on button "In den Papierkorb verschieben" at bounding box center [1035, 326] width 206 height 35
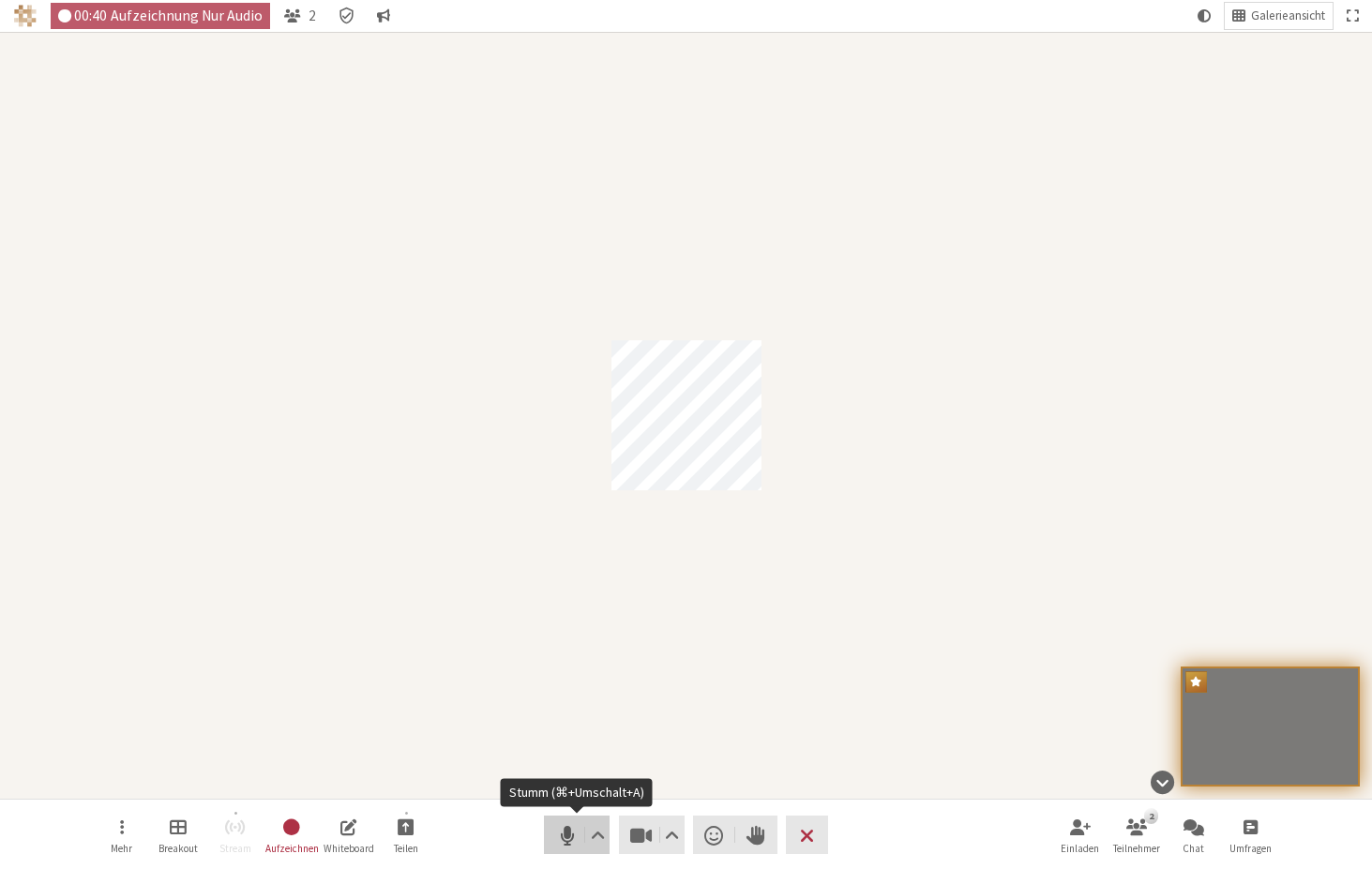
click at [566, 842] on span "Stumm (⌘+Umschalt+A)" at bounding box center [566, 834] width 27 height 27
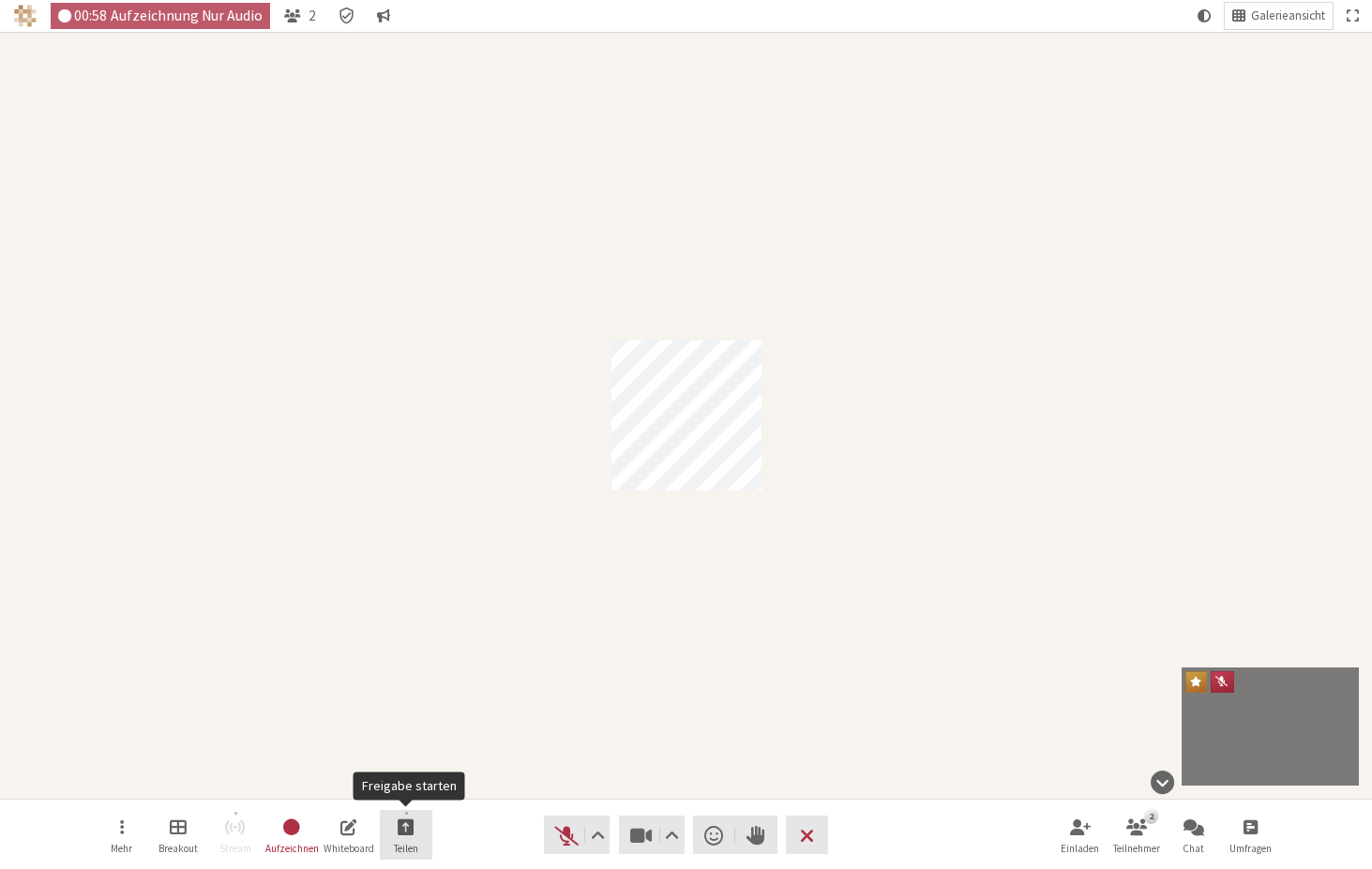
click at [405, 837] on button "Teilen" at bounding box center [406, 834] width 52 height 50
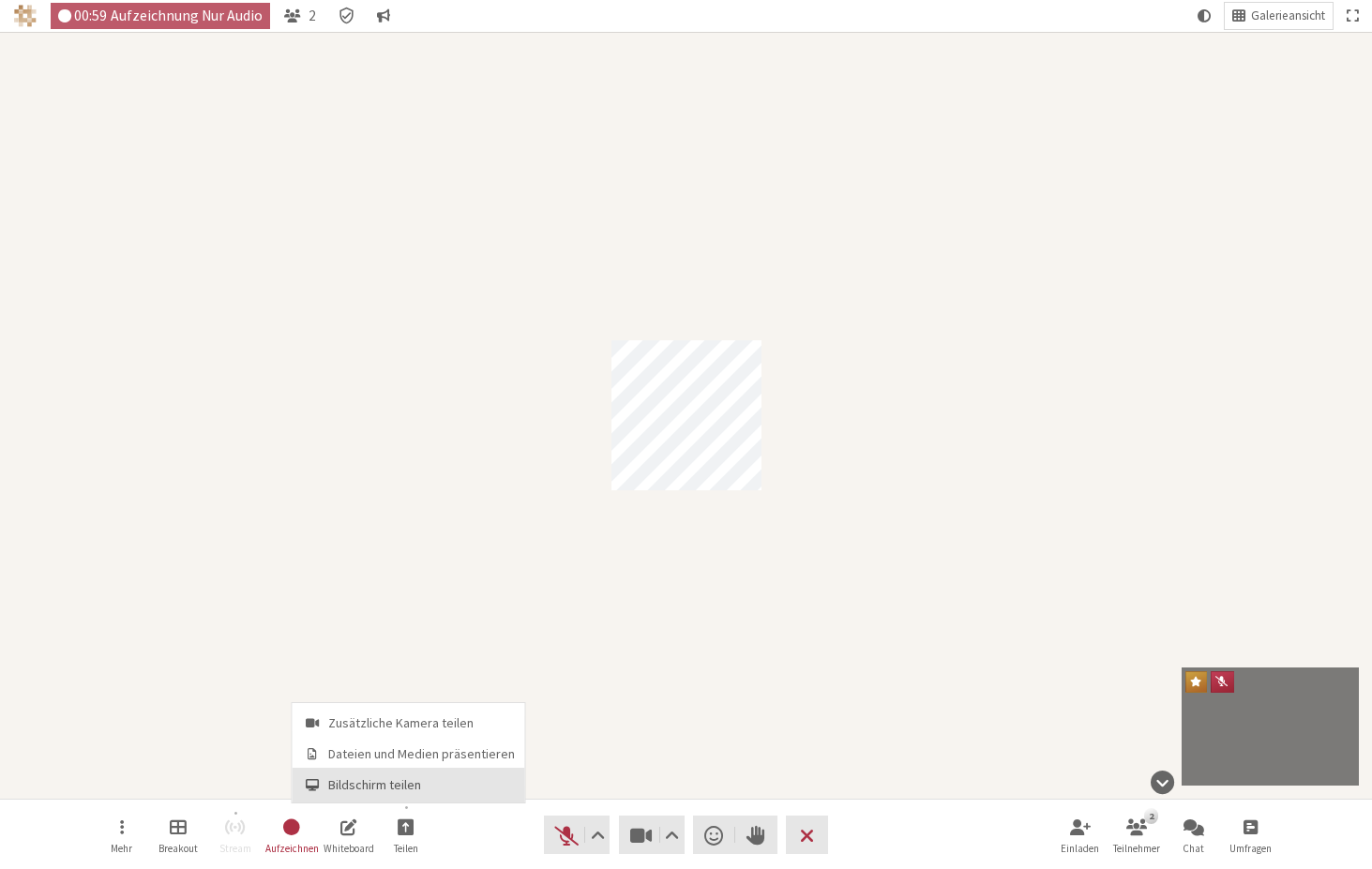
click at [409, 781] on span "Bildschirm teilen" at bounding box center [421, 785] width 187 height 14
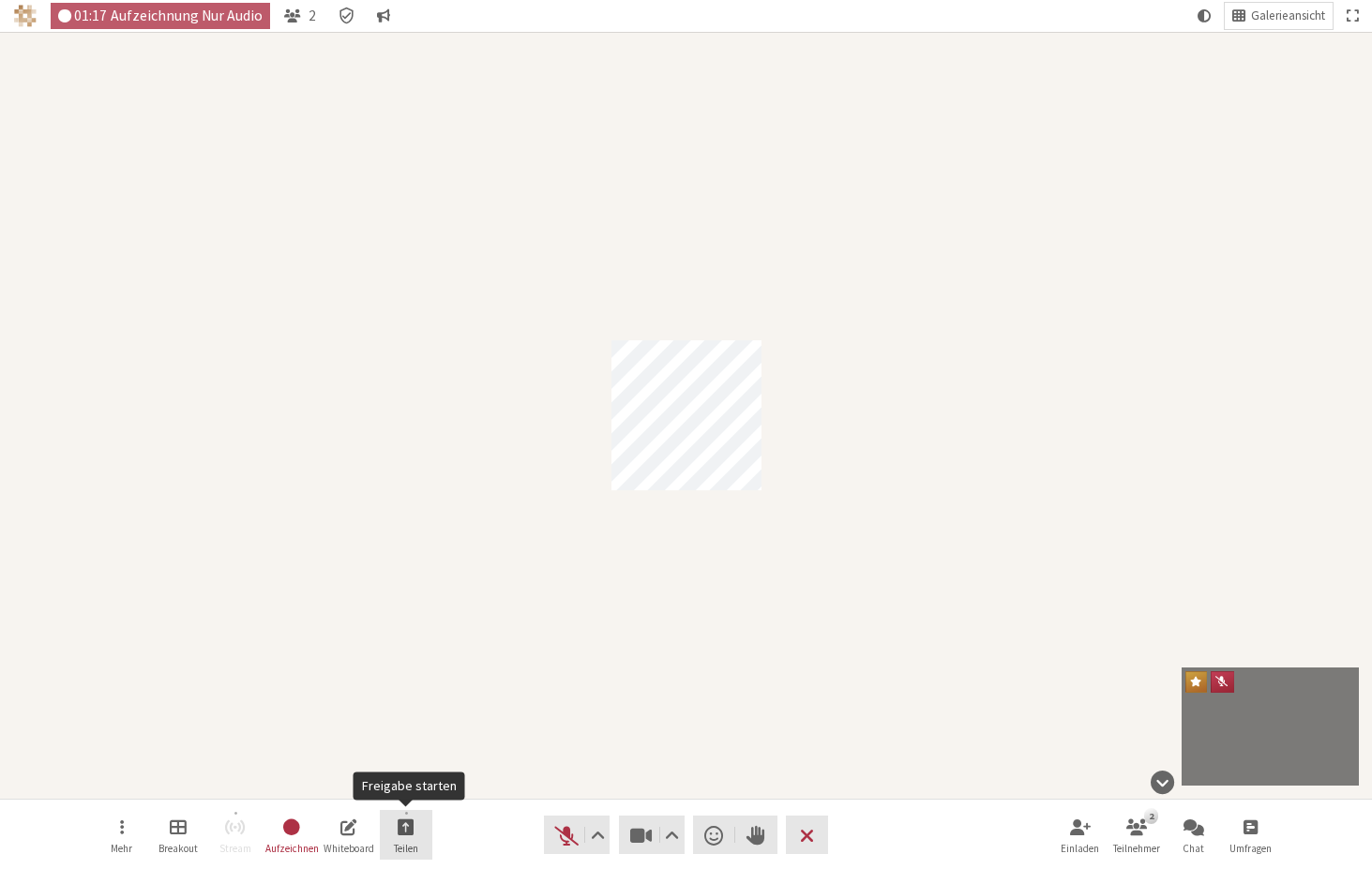
click at [395, 832] on button "Teilen" at bounding box center [406, 834] width 52 height 50
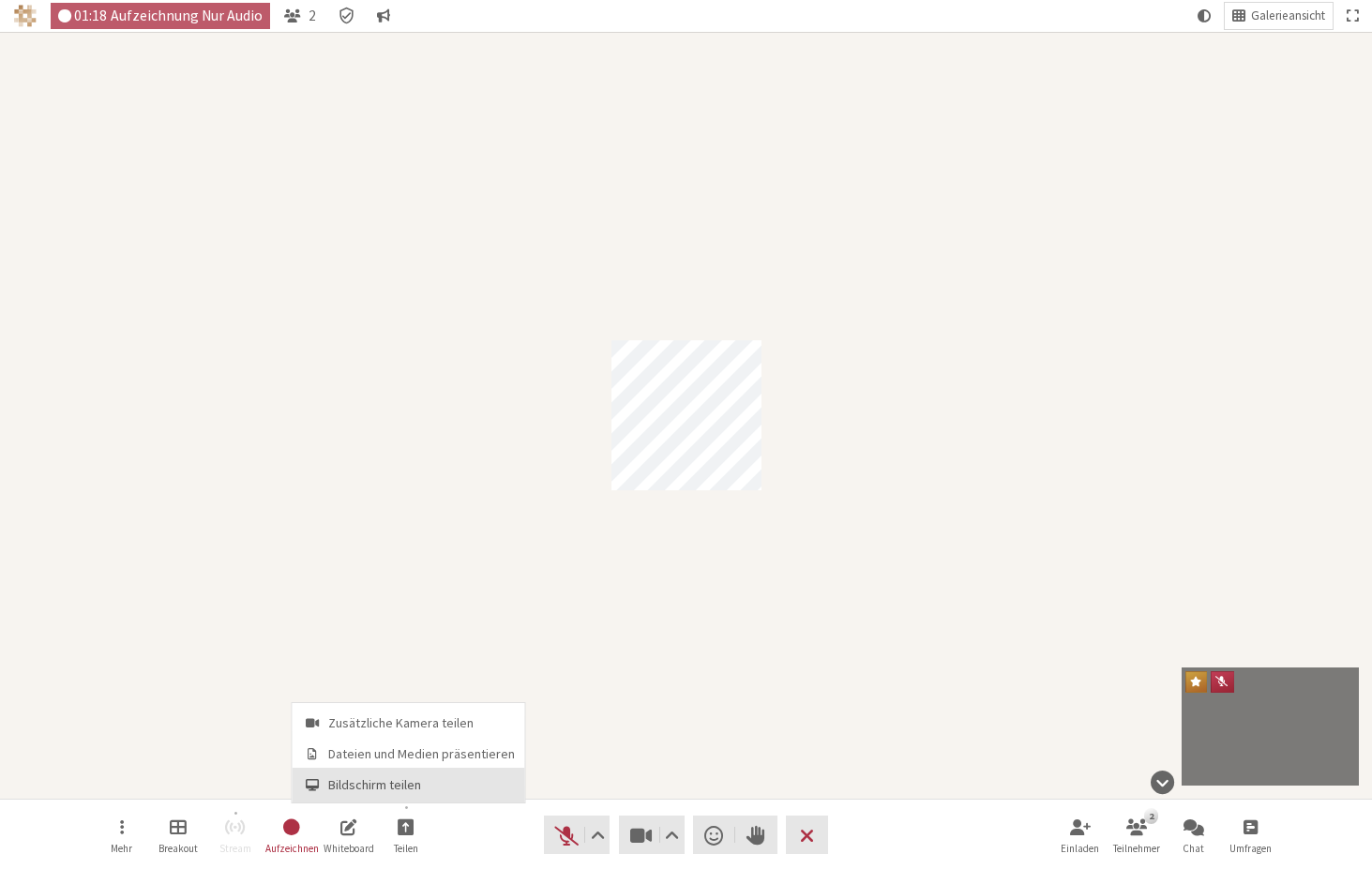
click at [398, 784] on span "Bildschirm teilen" at bounding box center [421, 785] width 187 height 14
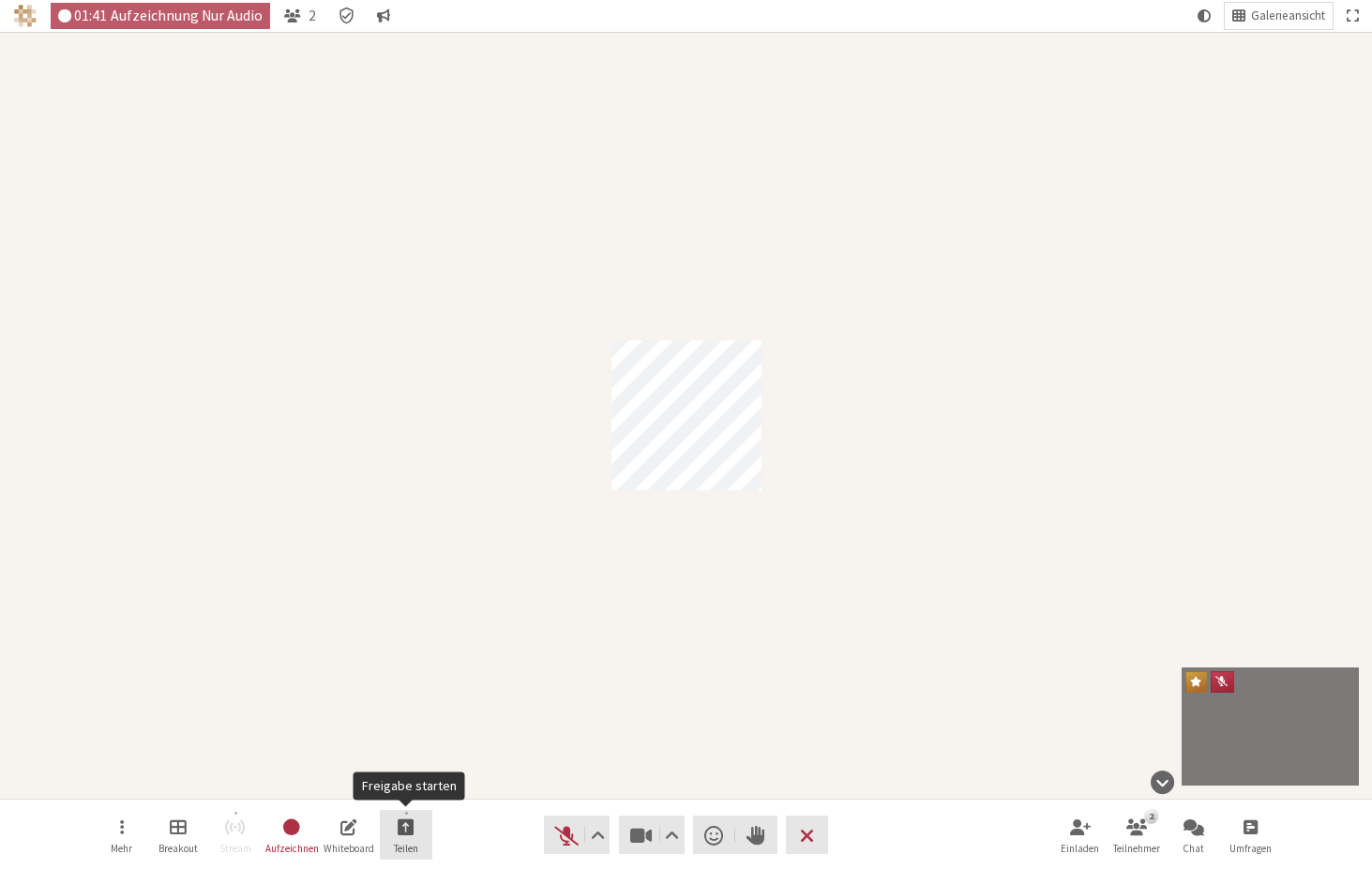
click at [405, 835] on button "Teilen" at bounding box center [406, 834] width 52 height 50
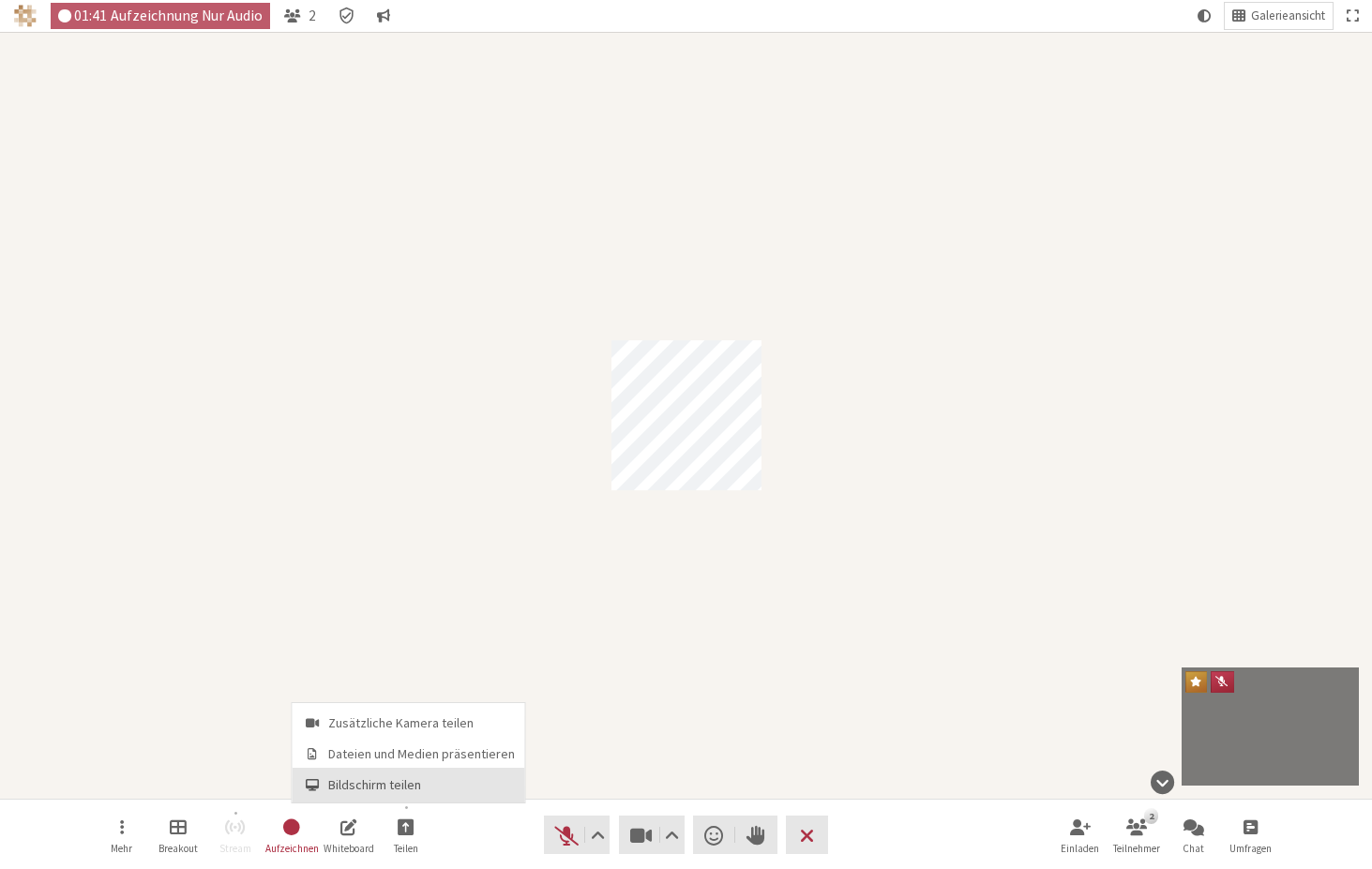
click at [400, 794] on button "Bildschirm teilen" at bounding box center [409, 784] width 232 height 34
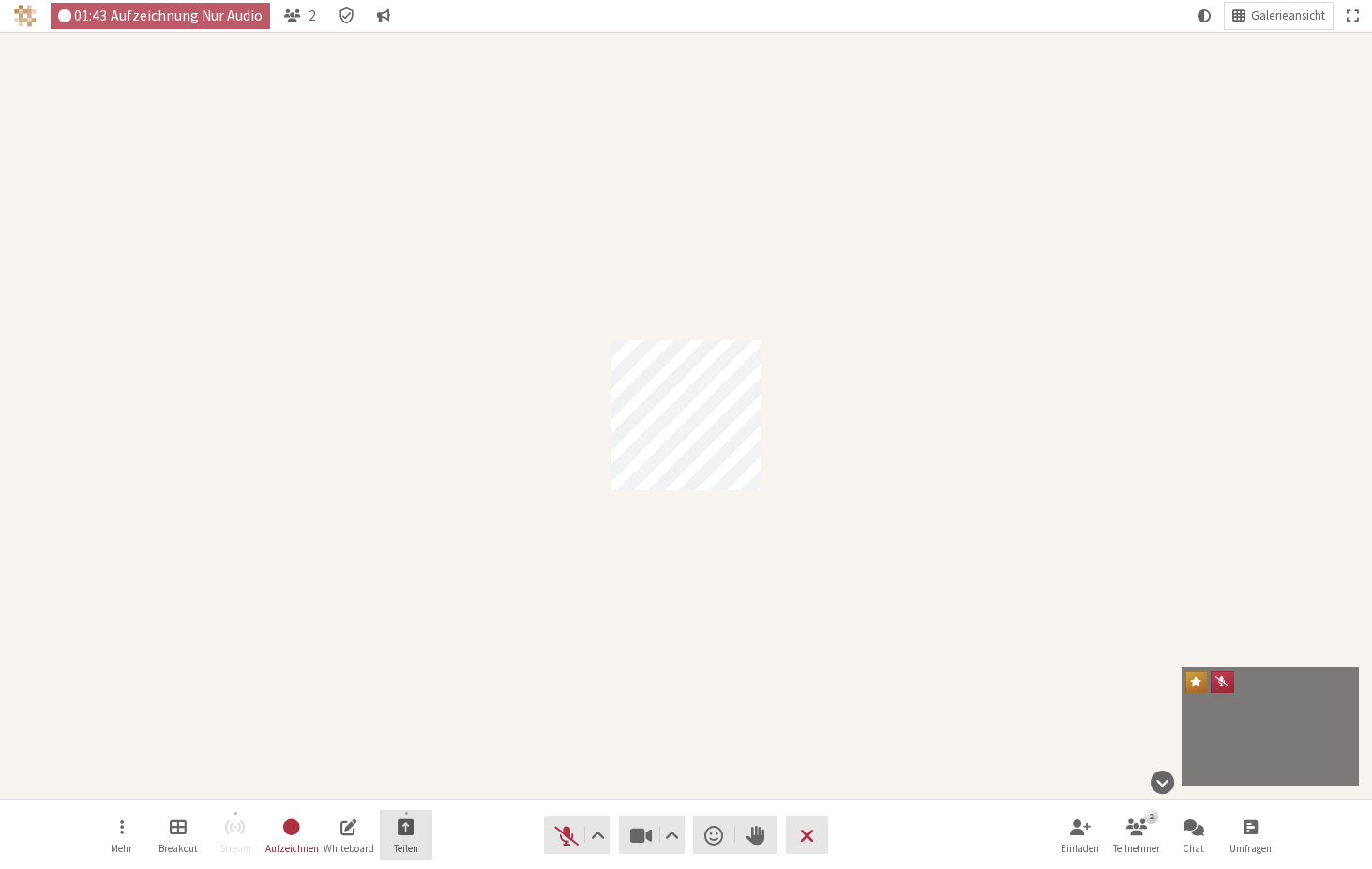
click at [417, 834] on button "Teilen" at bounding box center [406, 834] width 52 height 50
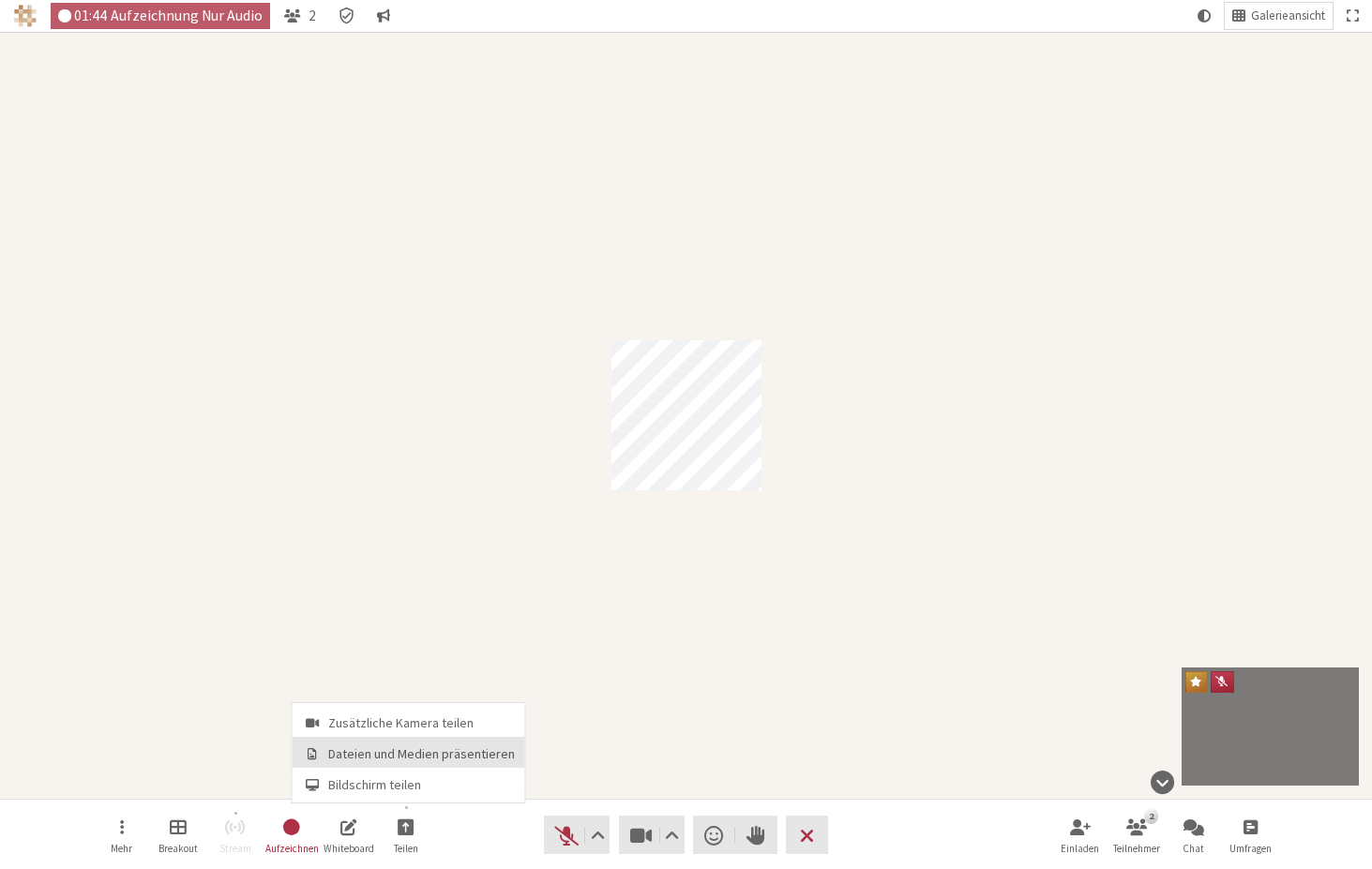
click at [423, 758] on span "Dateien und Medien präsentieren" at bounding box center [421, 753] width 187 height 14
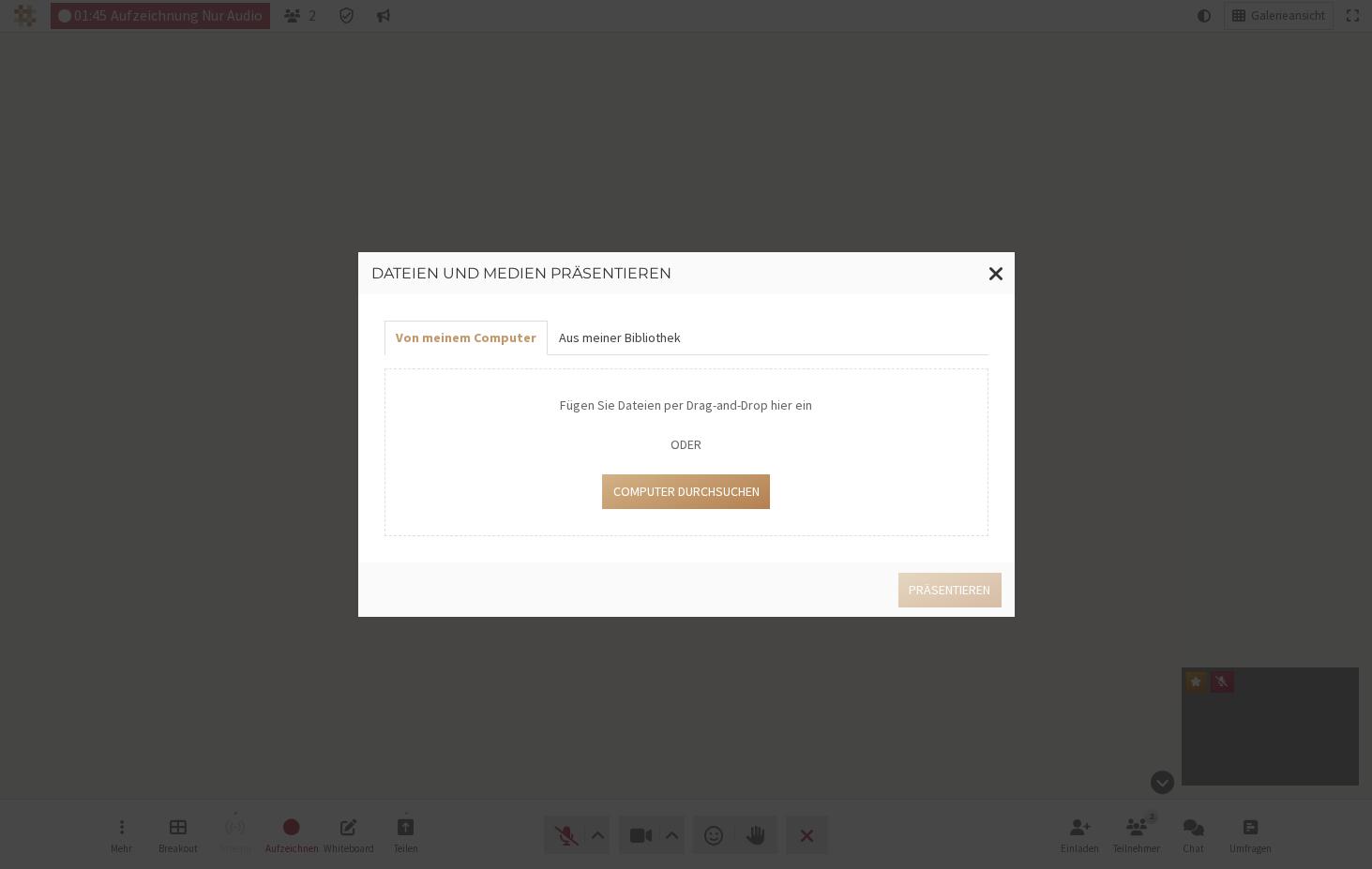
click at [627, 341] on button "Aus meiner Bibliothek" at bounding box center [620, 337] width 144 height 35
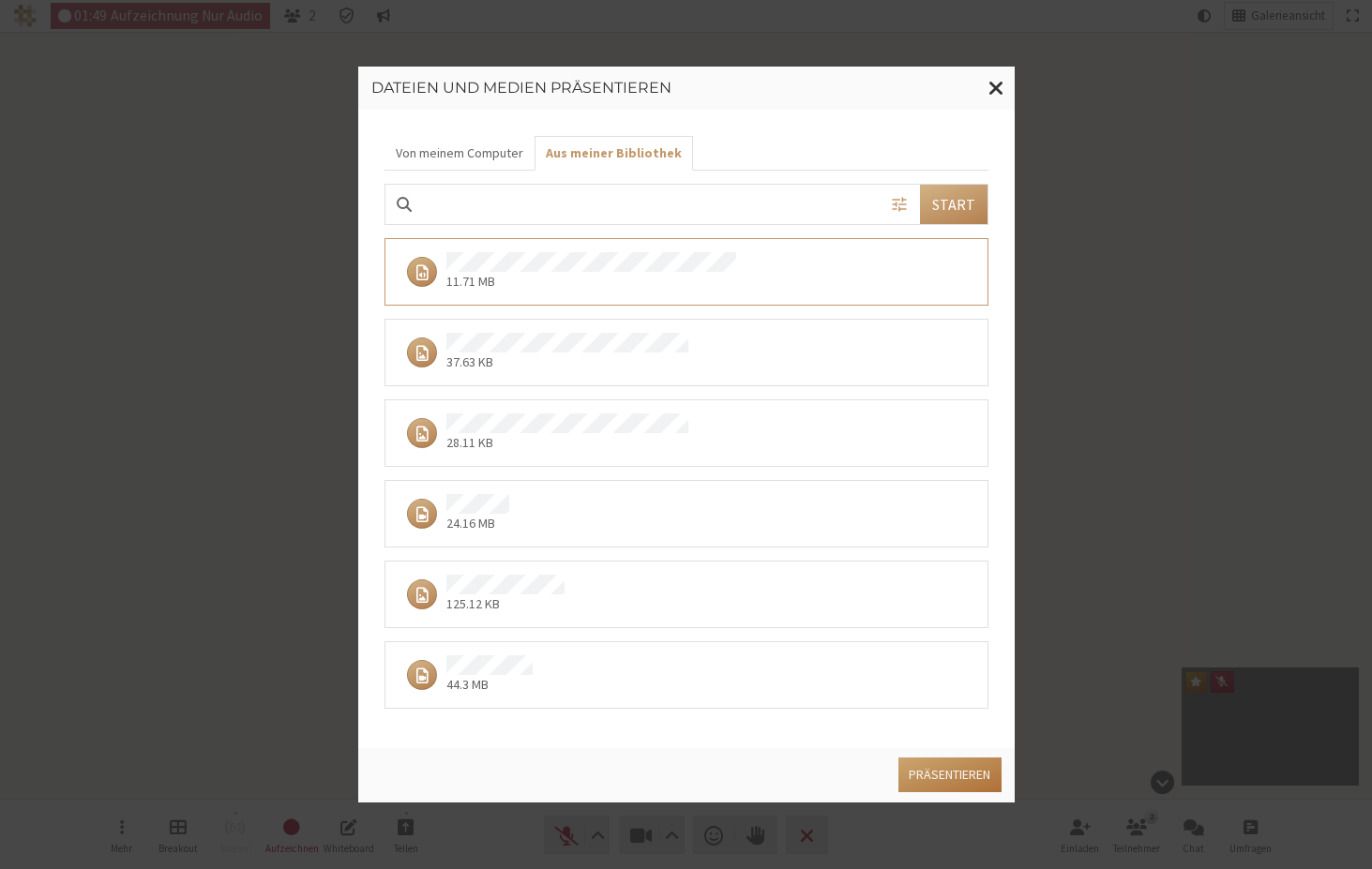
click at [955, 786] on button "Präsentieren" at bounding box center [949, 774] width 102 height 35
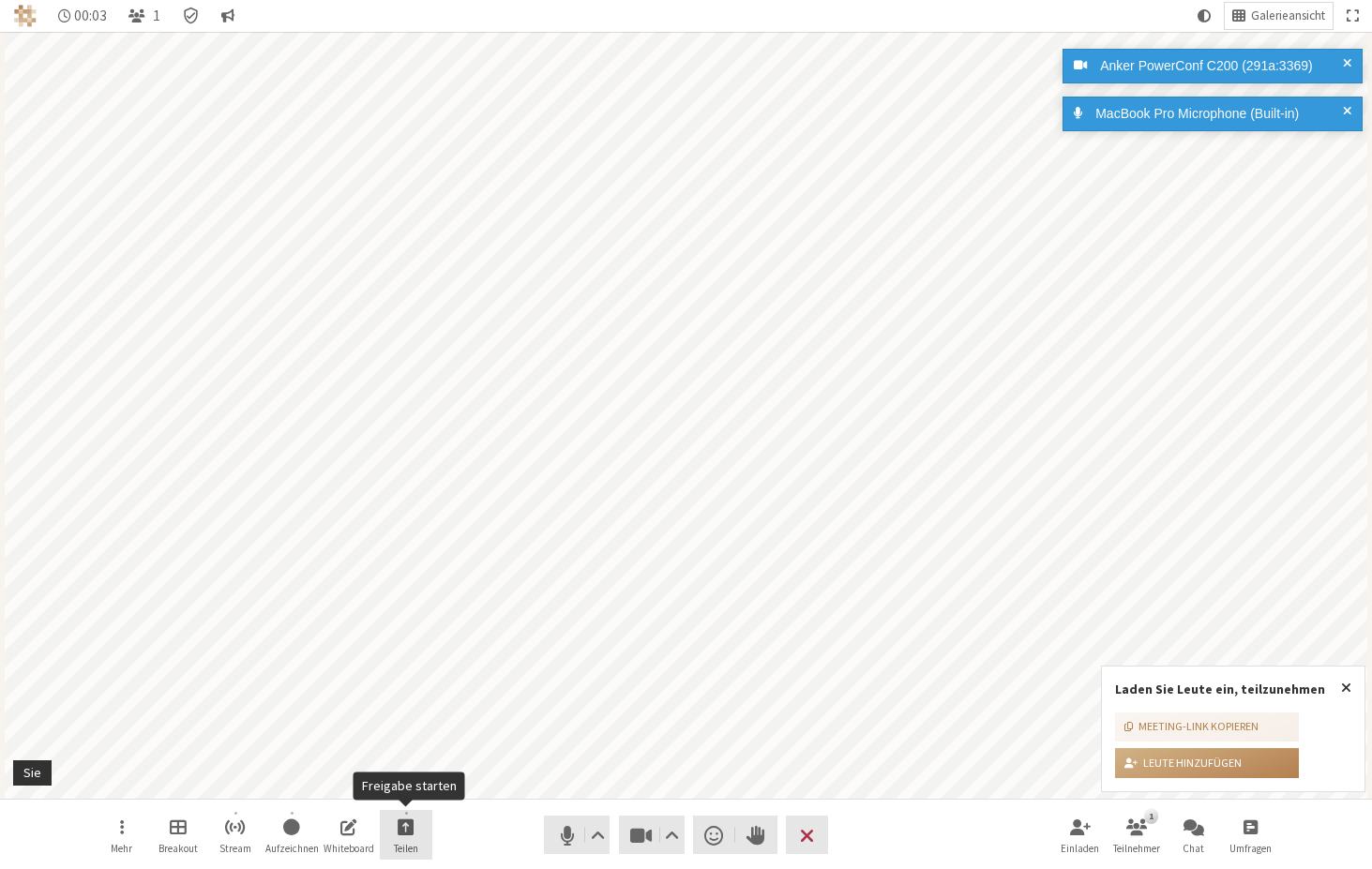
click at [414, 834] on button "Teilen" at bounding box center [406, 834] width 52 height 50
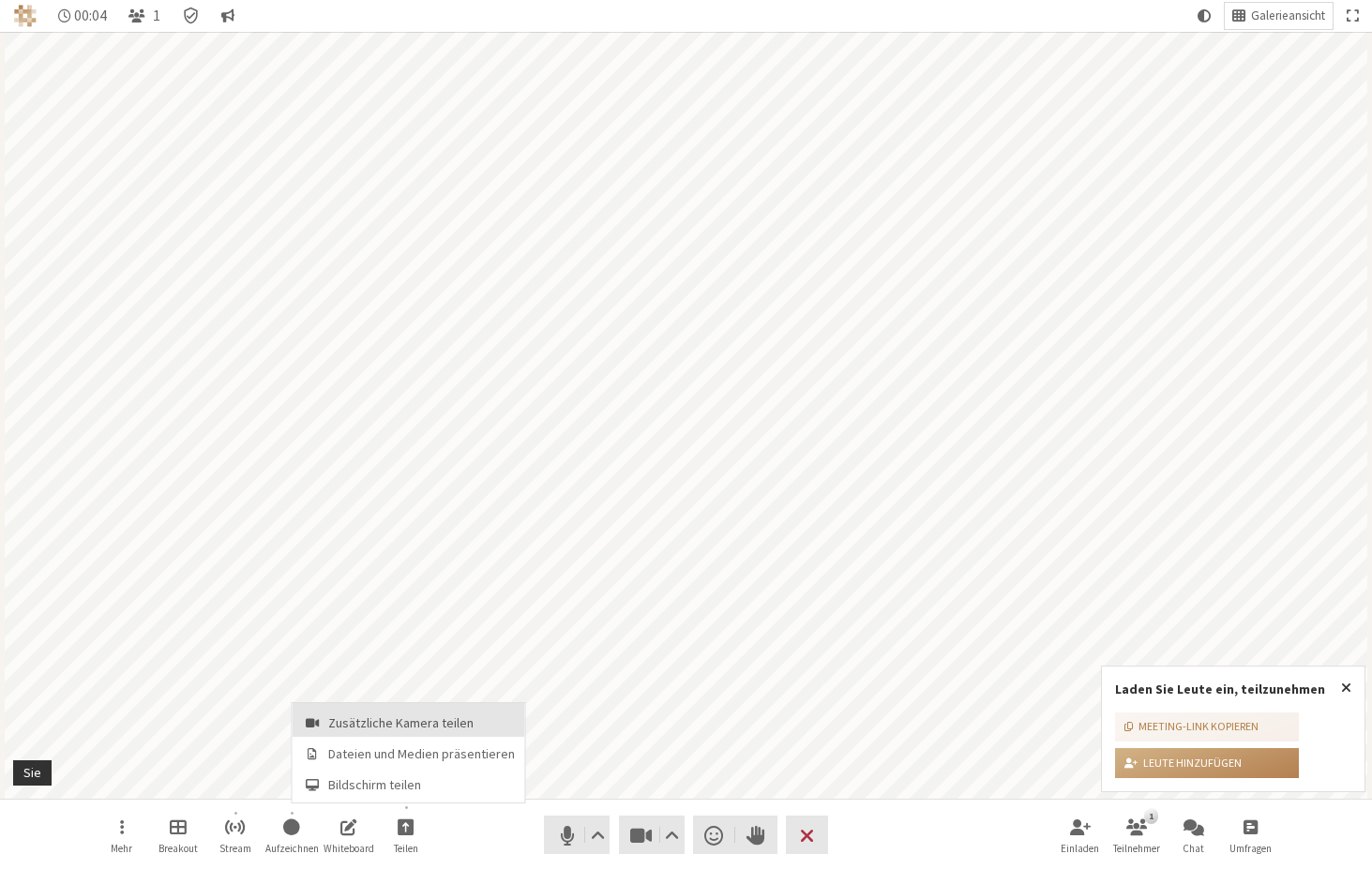
click at [396, 724] on span "Zusätzliche Kamera teilen" at bounding box center [421, 723] width 187 height 14
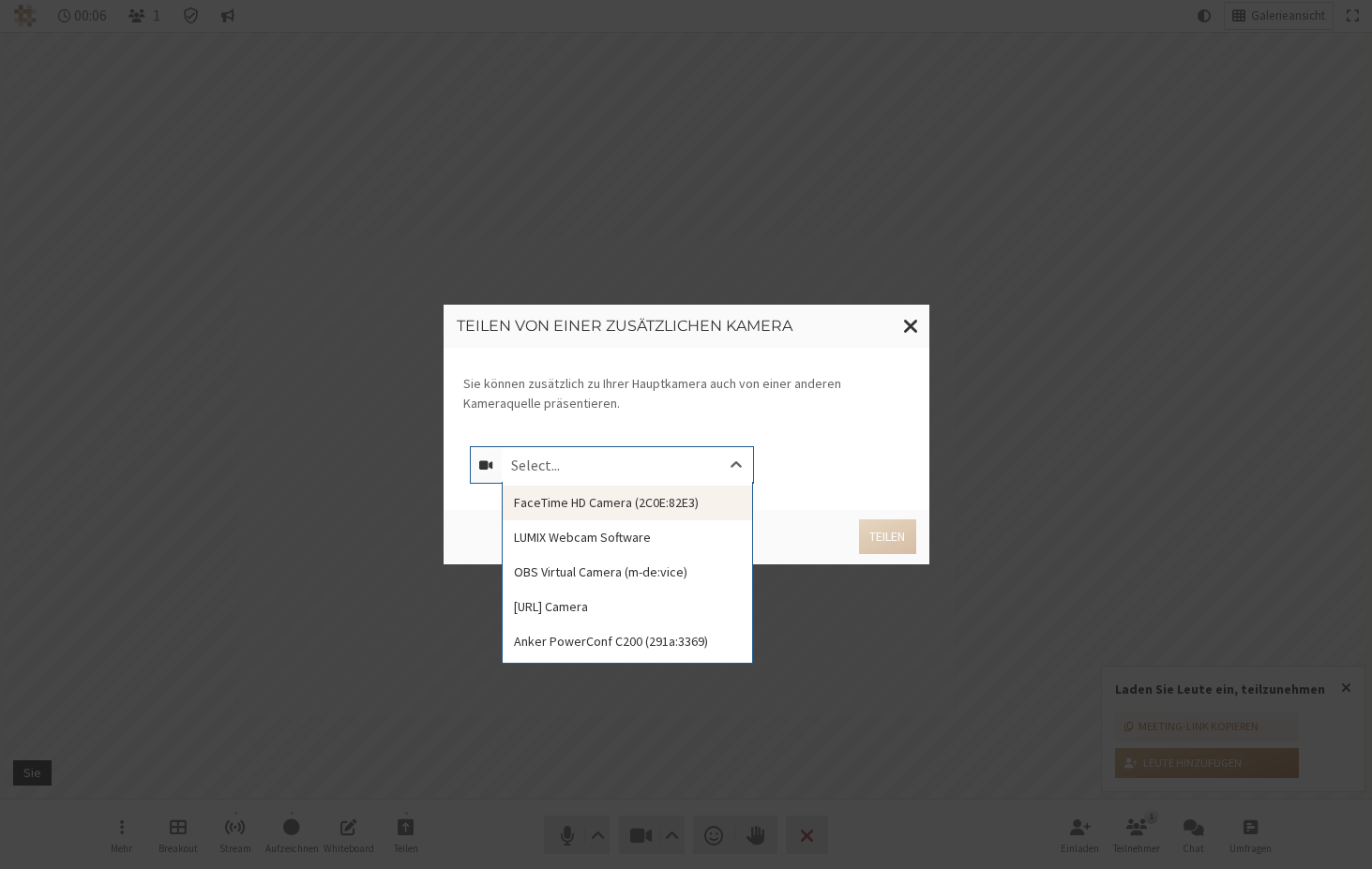
click at [617, 467] on div "Select..." at bounding box center [627, 465] width 251 height 36
click at [630, 498] on div "FaceTime HD Camera (2C0E:82E3)" at bounding box center [627, 502] width 249 height 35
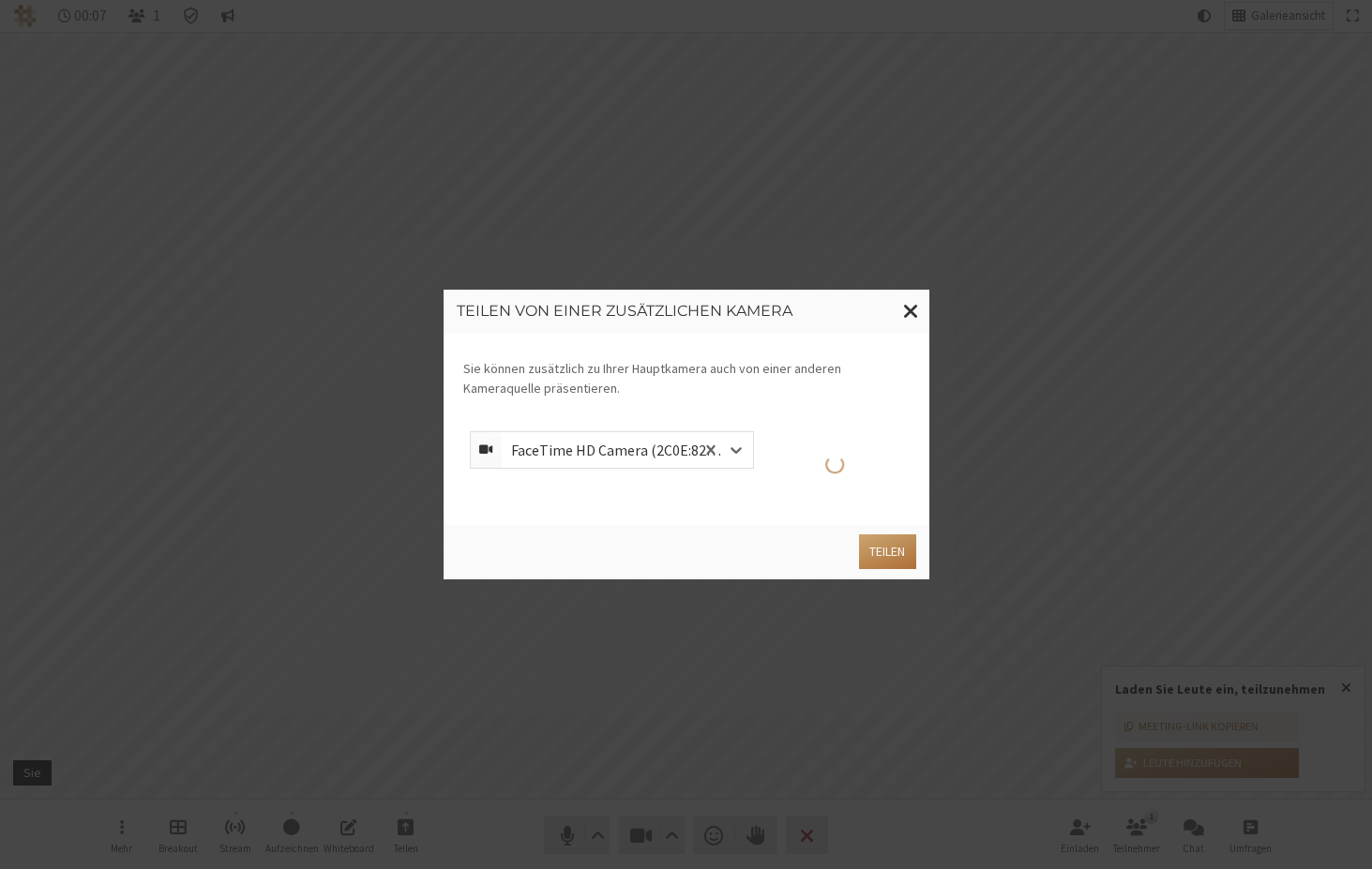
click at [890, 568] on button "Teilen" at bounding box center [886, 551] width 56 height 35
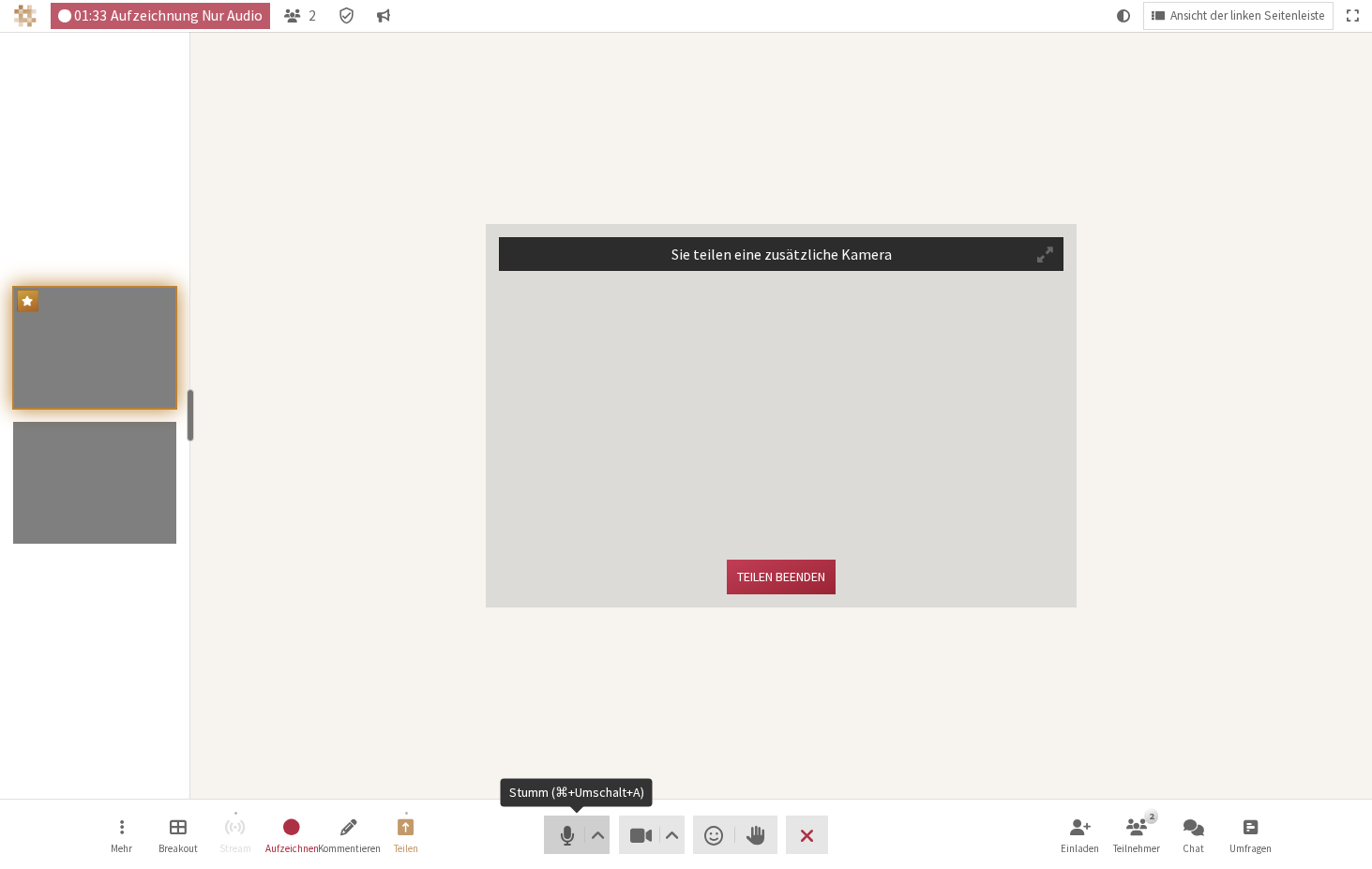
click at [562, 822] on span "Stumm (⌘+Umschalt+A)" at bounding box center [566, 834] width 27 height 27
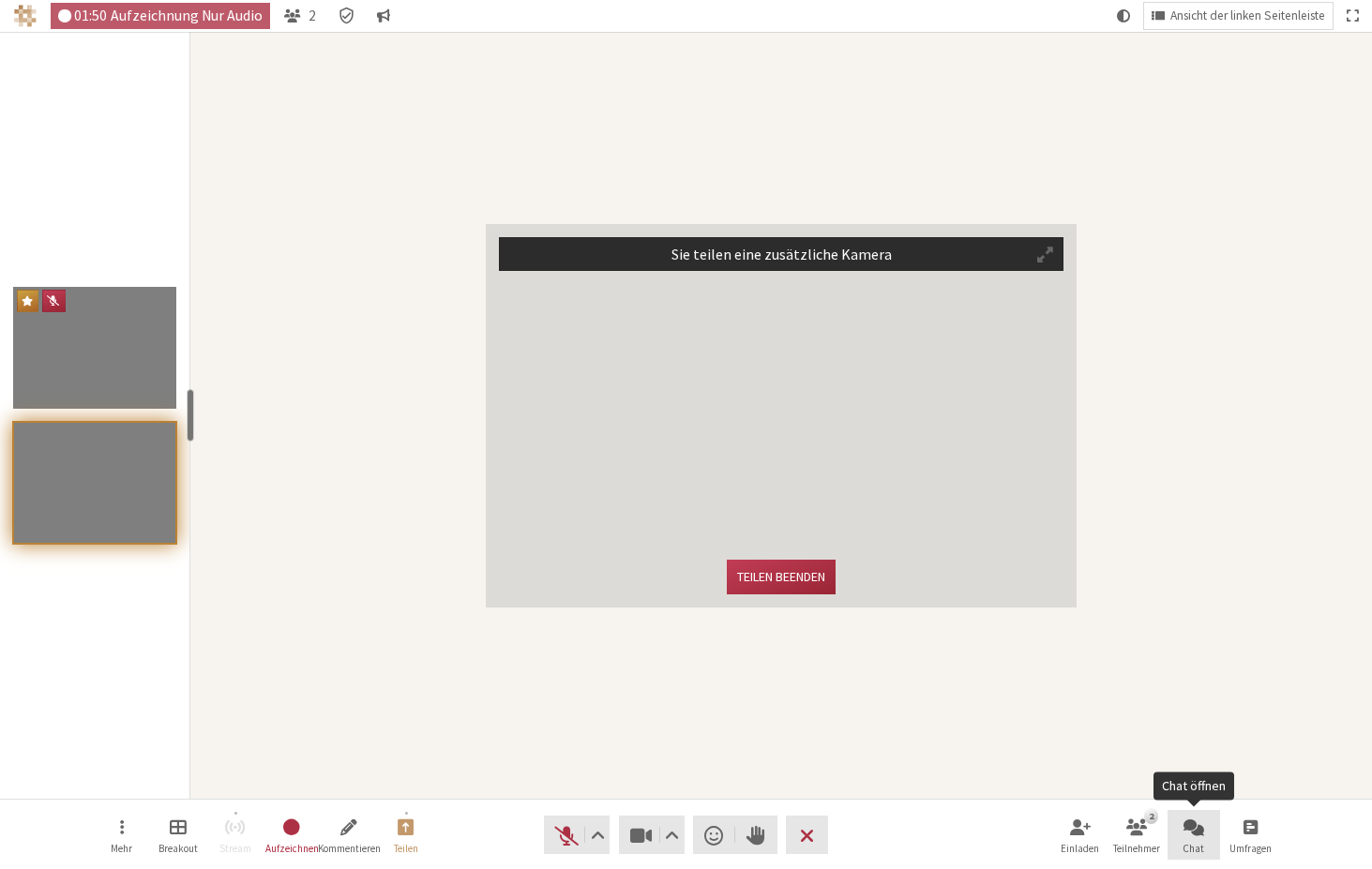
click at [1195, 817] on span "Chat öffnen" at bounding box center [1193, 826] width 21 height 22
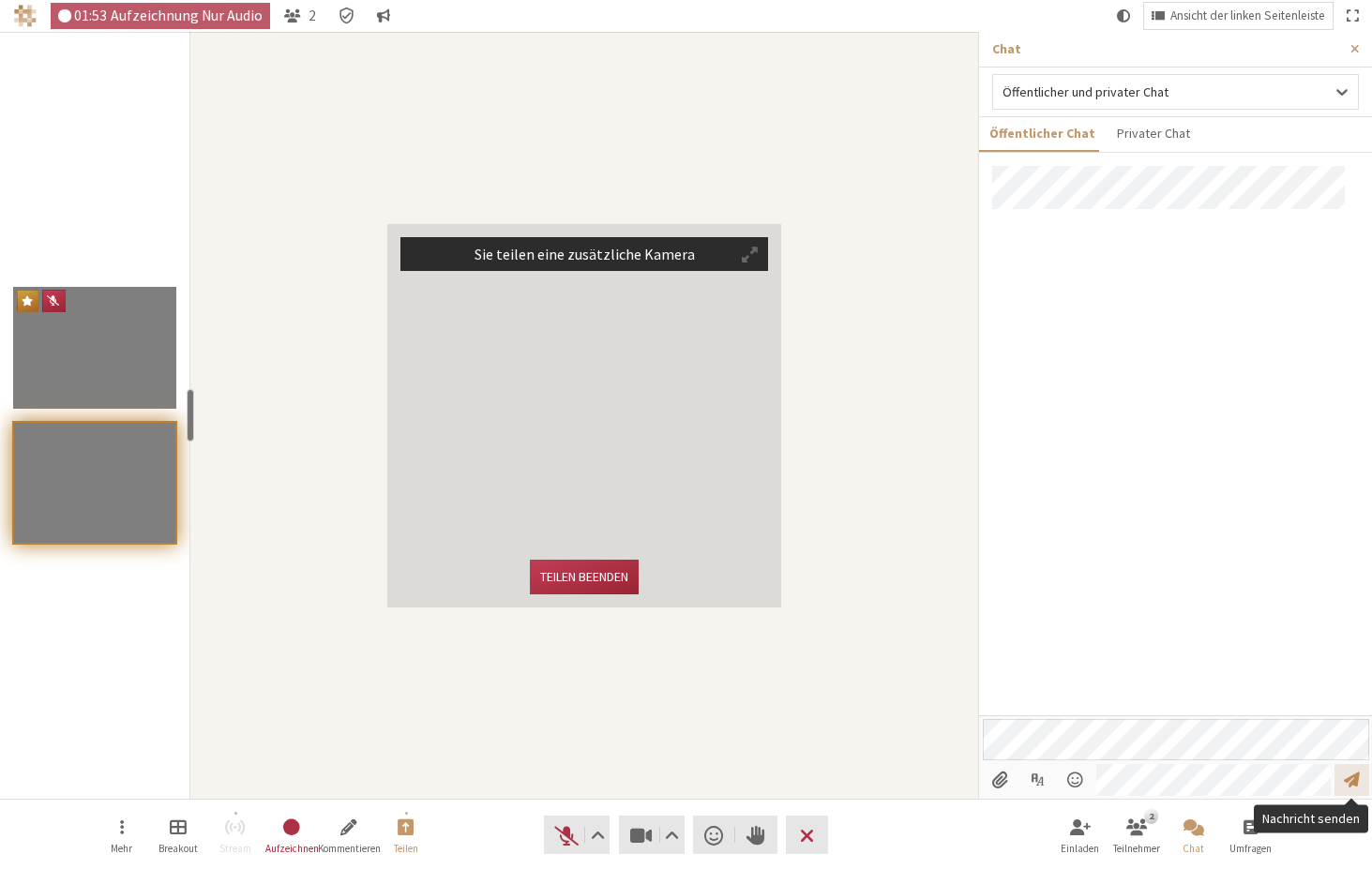
drag, startPoint x: 1353, startPoint y: 779, endPoint x: 1340, endPoint y: 772, distance: 14.8
click at [1353, 778] on span "Nachricht senden" at bounding box center [1351, 779] width 16 height 18
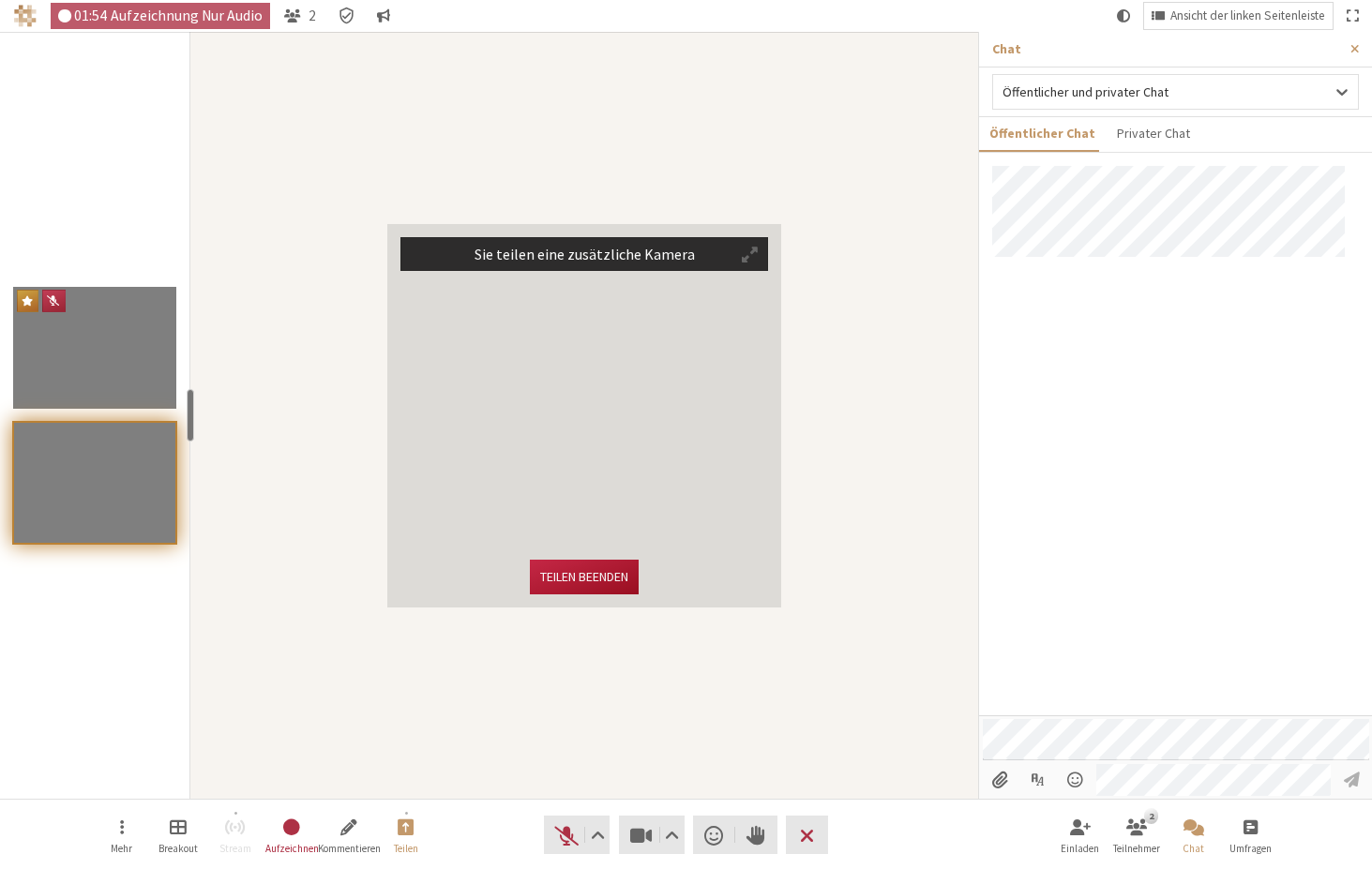
click at [584, 571] on button "Teilen beenden" at bounding box center [585, 576] width 109 height 35
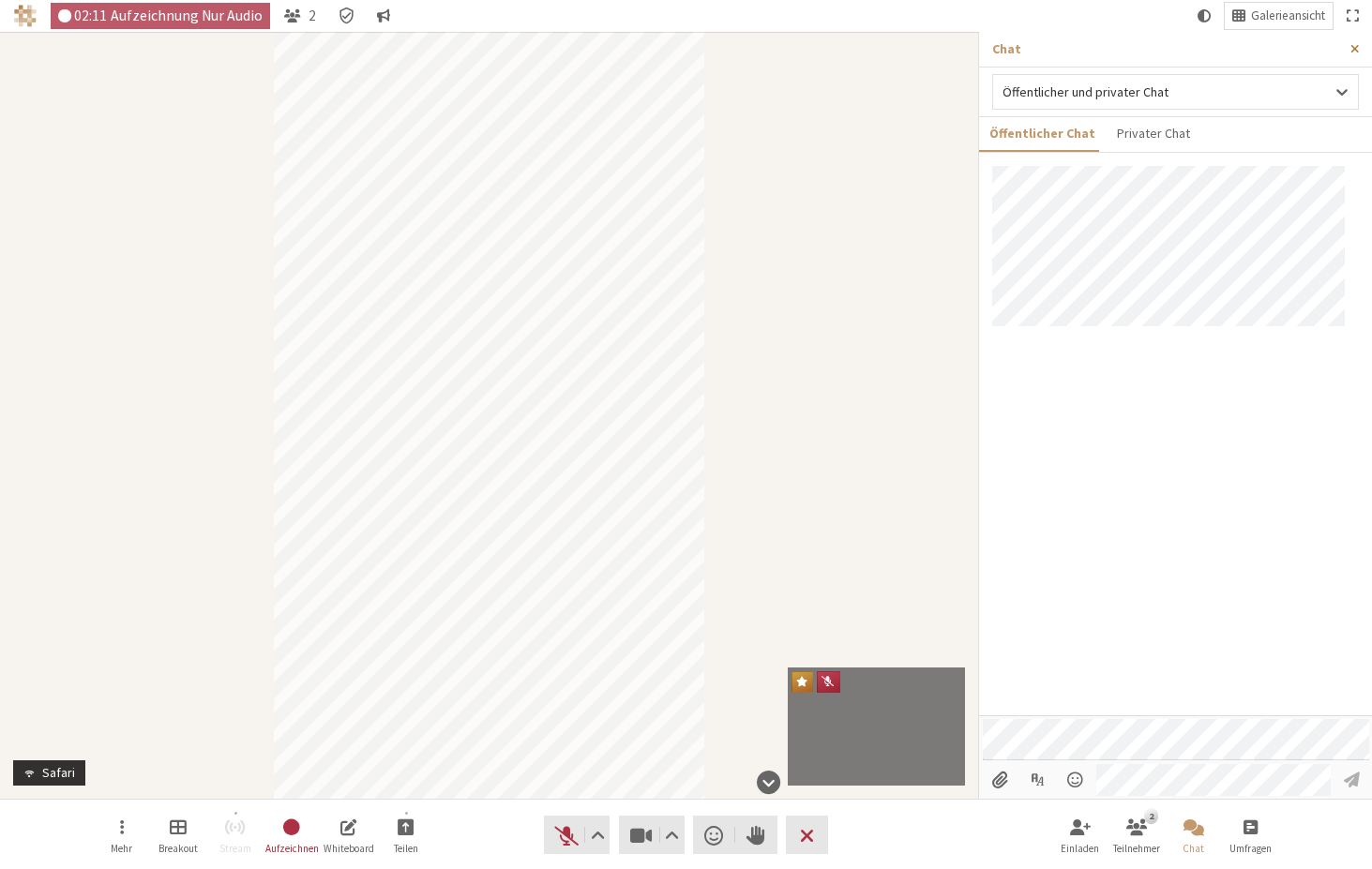
click at [1356, 55] on button "Seitenleiste schließen" at bounding box center [1354, 48] width 35 height 35
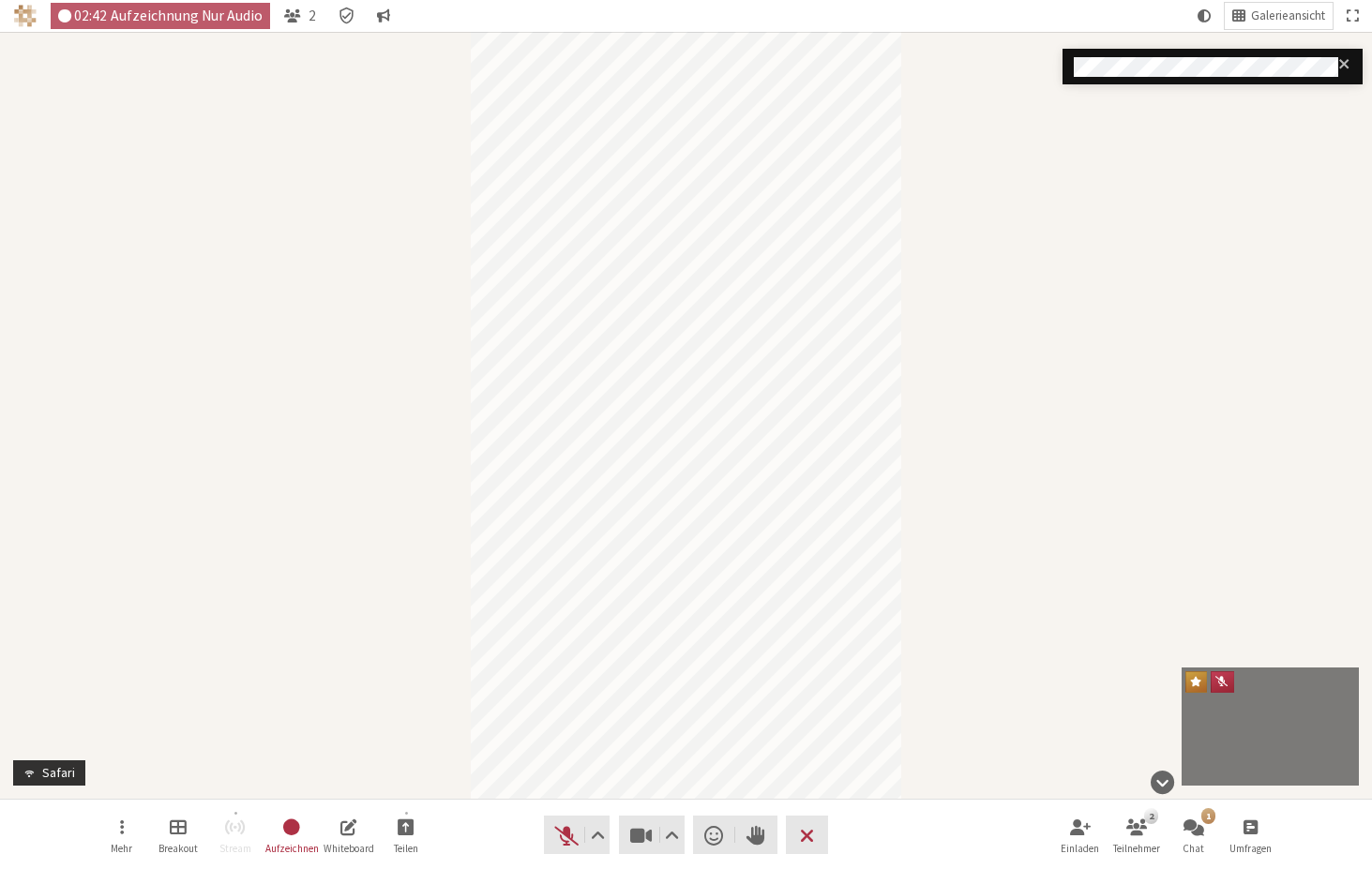
click at [1220, 77] on div at bounding box center [1212, 66] width 300 height 36
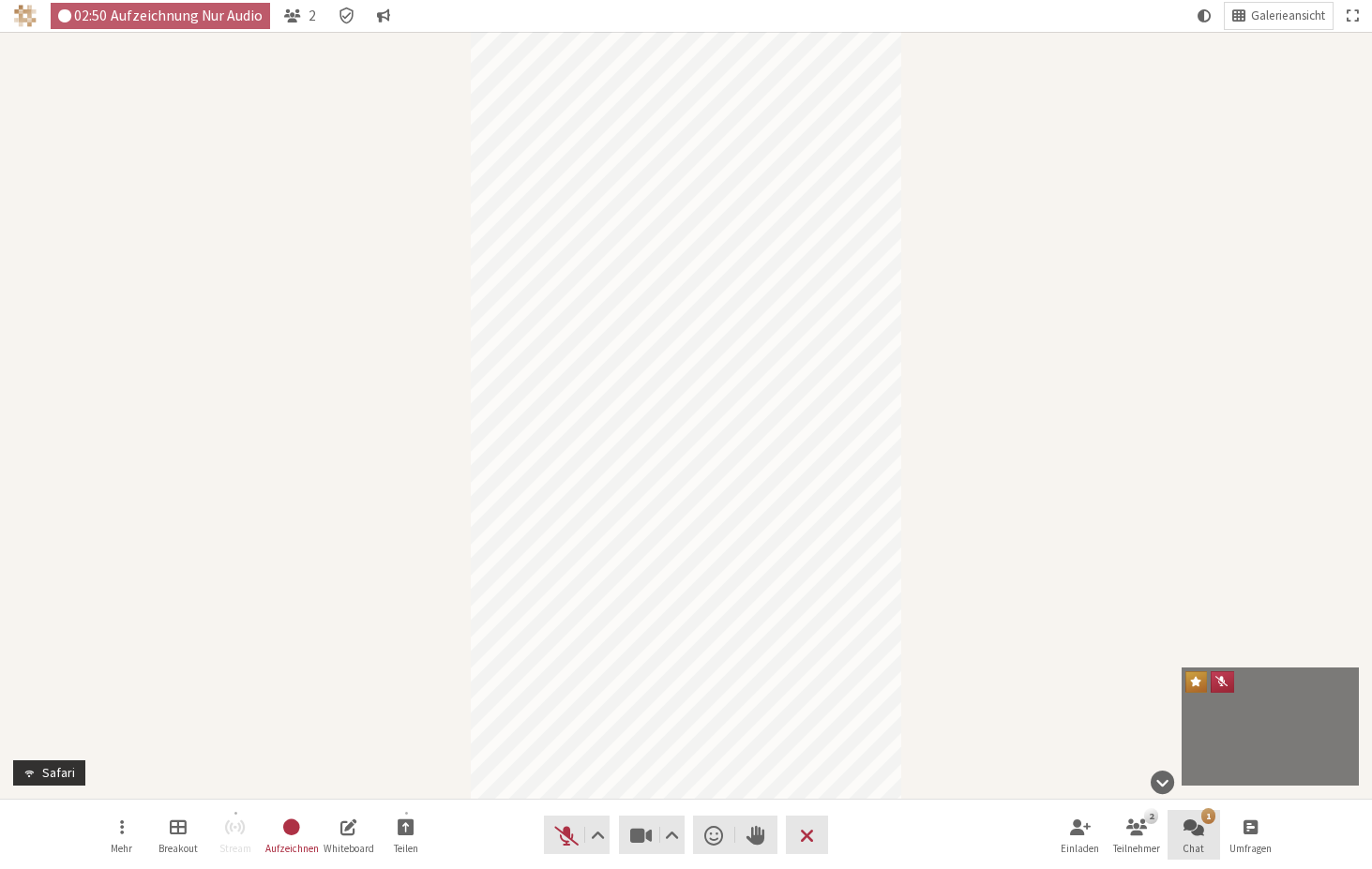
click at [1188, 826] on span "Chat öffnen" at bounding box center [1193, 826] width 21 height 22
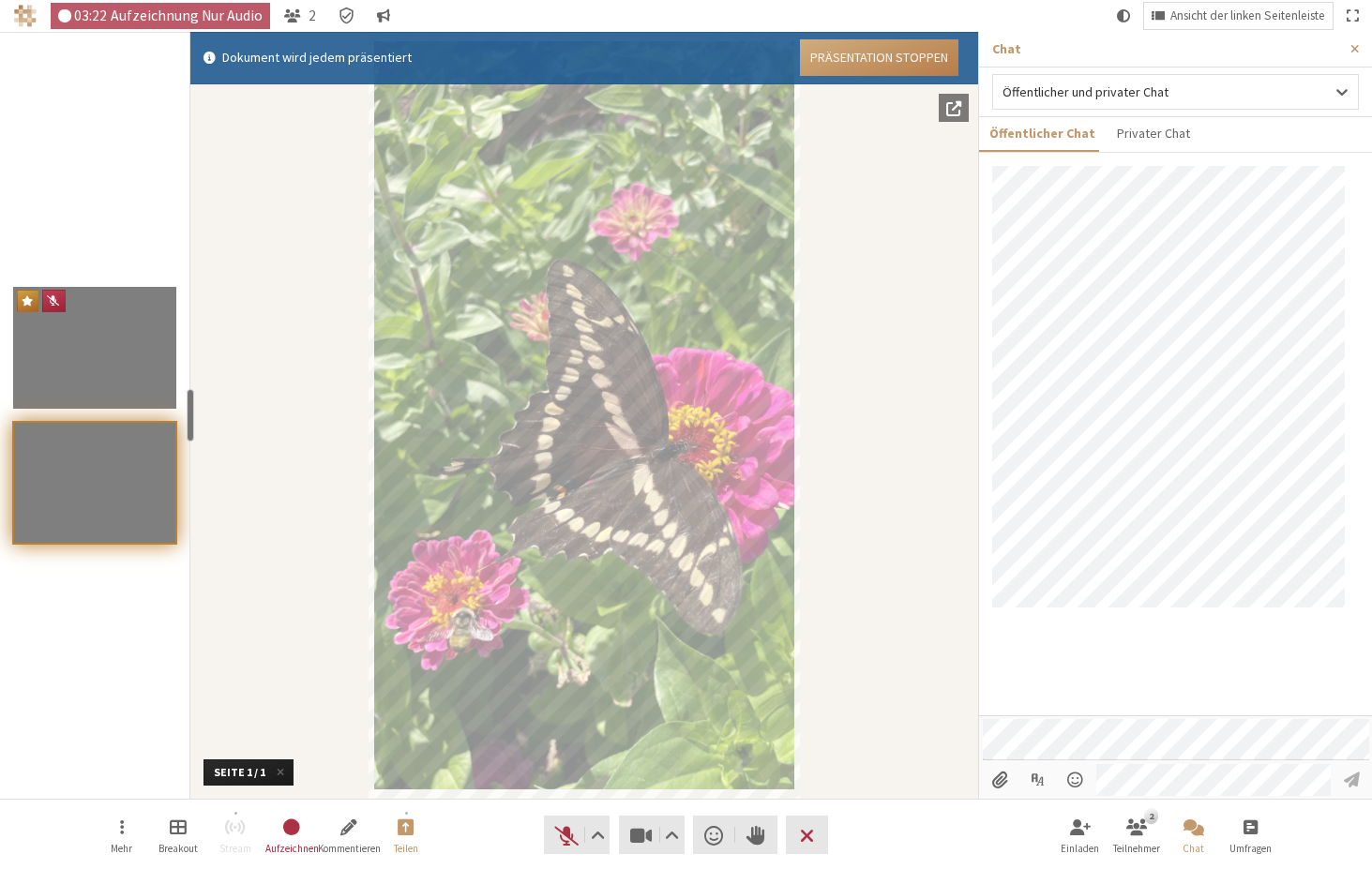
click at [855, 44] on button "Präsentation stoppen" at bounding box center [878, 57] width 158 height 37
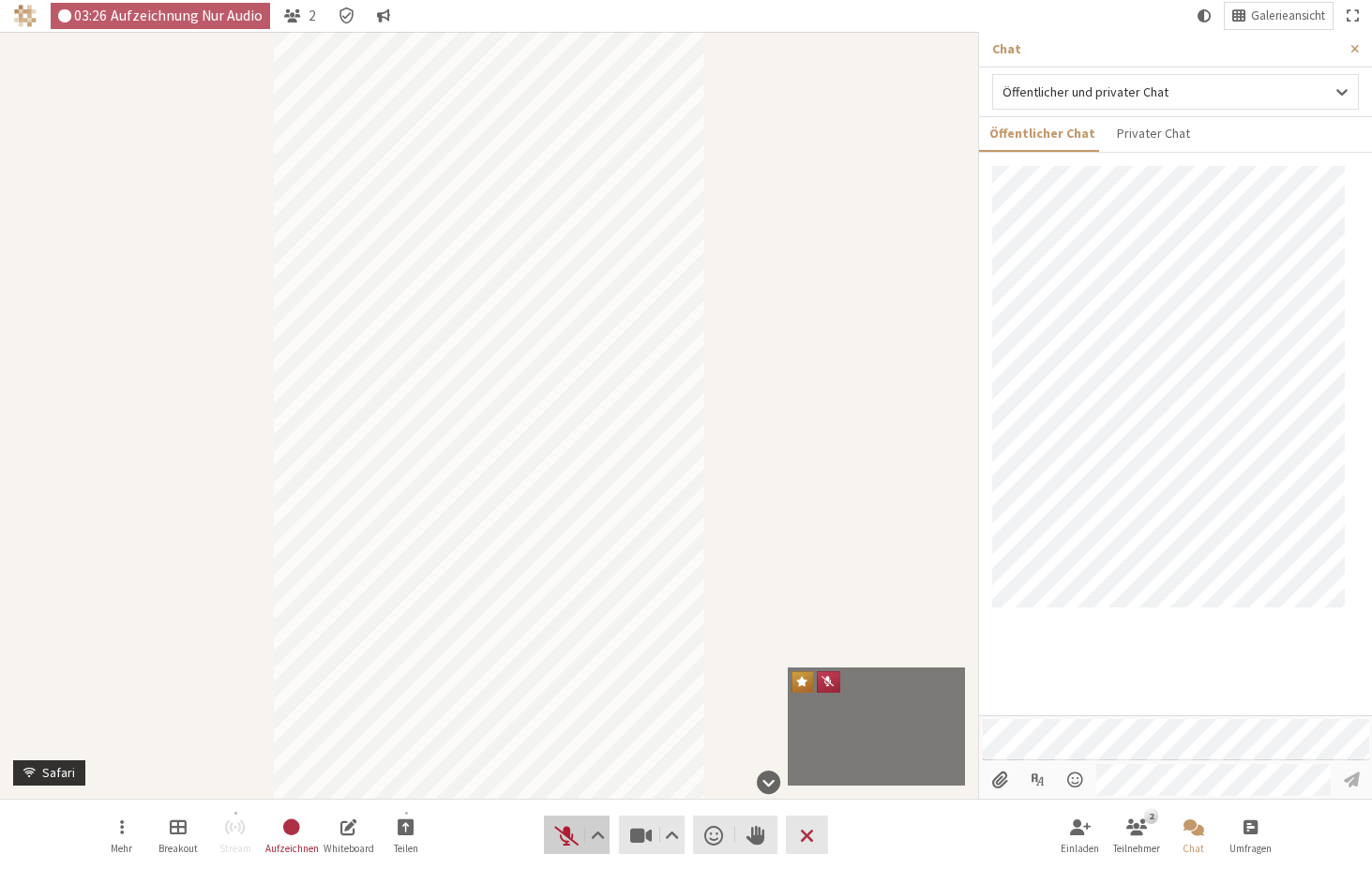
click at [562, 835] on span "Stummschaltung aufheben (⌘+Umschalt+A)" at bounding box center [566, 834] width 27 height 27
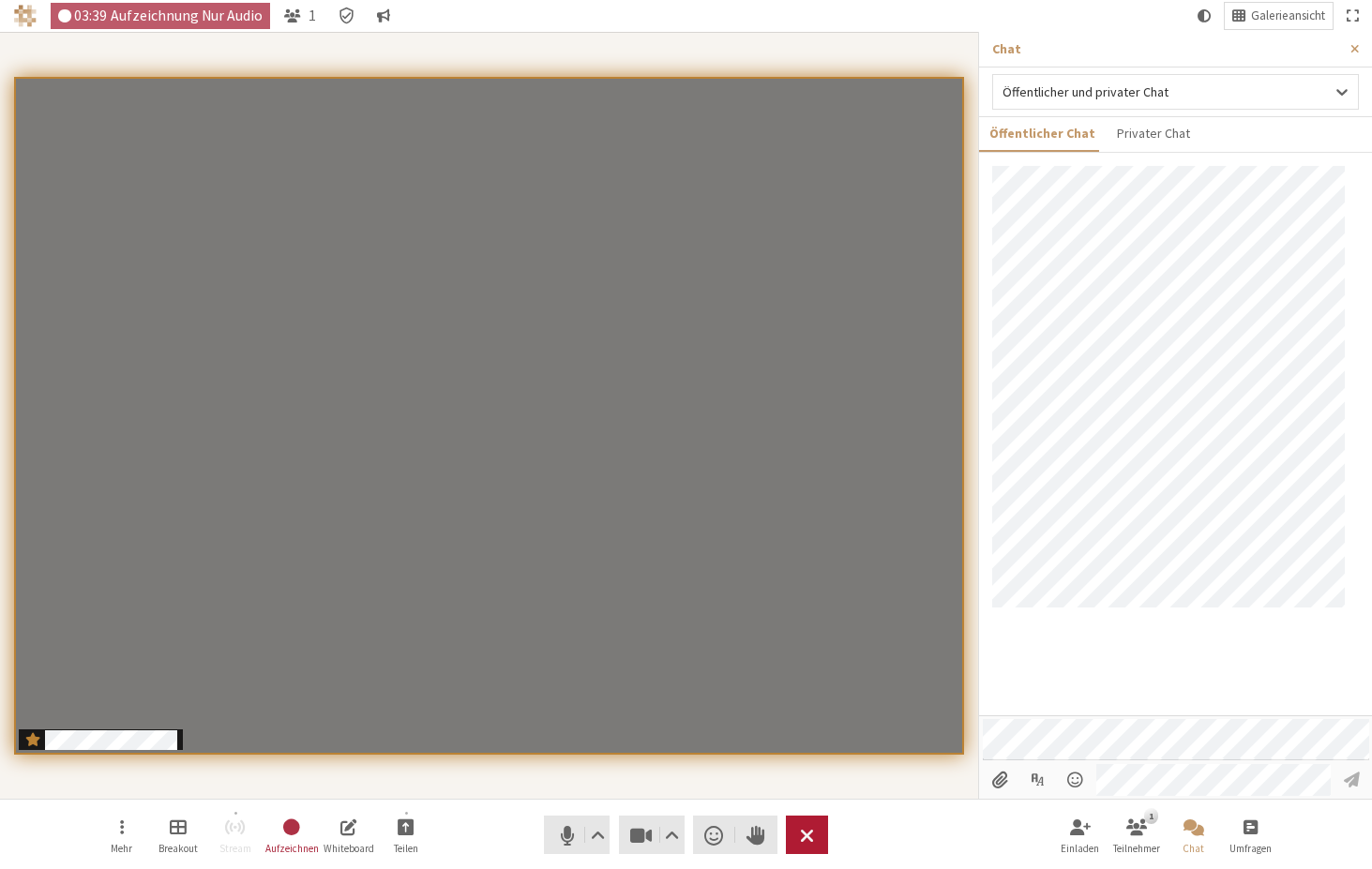
click at [800, 837] on span "Besprechung beenden oder verlassen" at bounding box center [806, 834] width 14 height 27
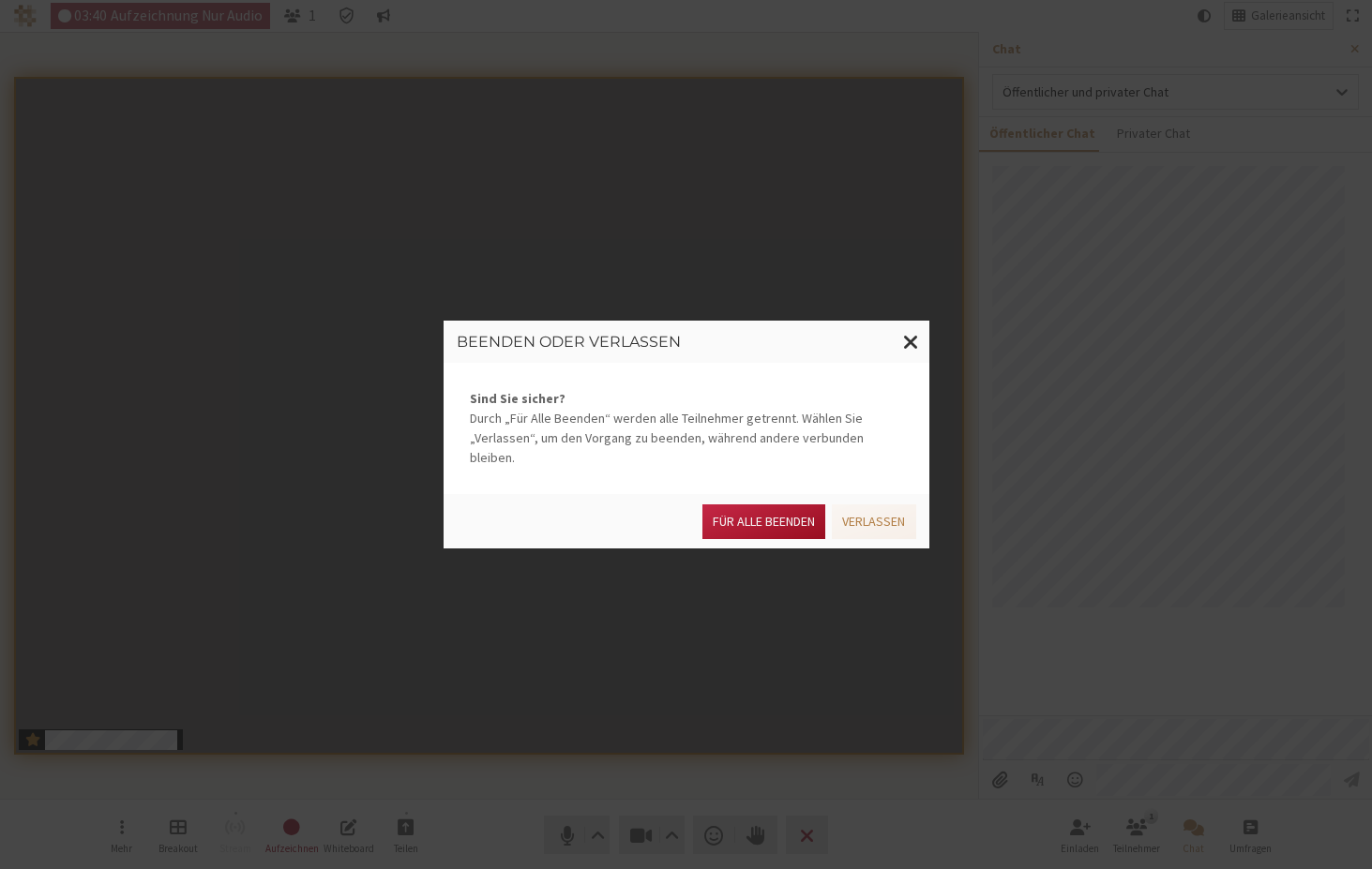
click at [752, 512] on button "Für alle Beenden" at bounding box center [764, 521] width 123 height 35
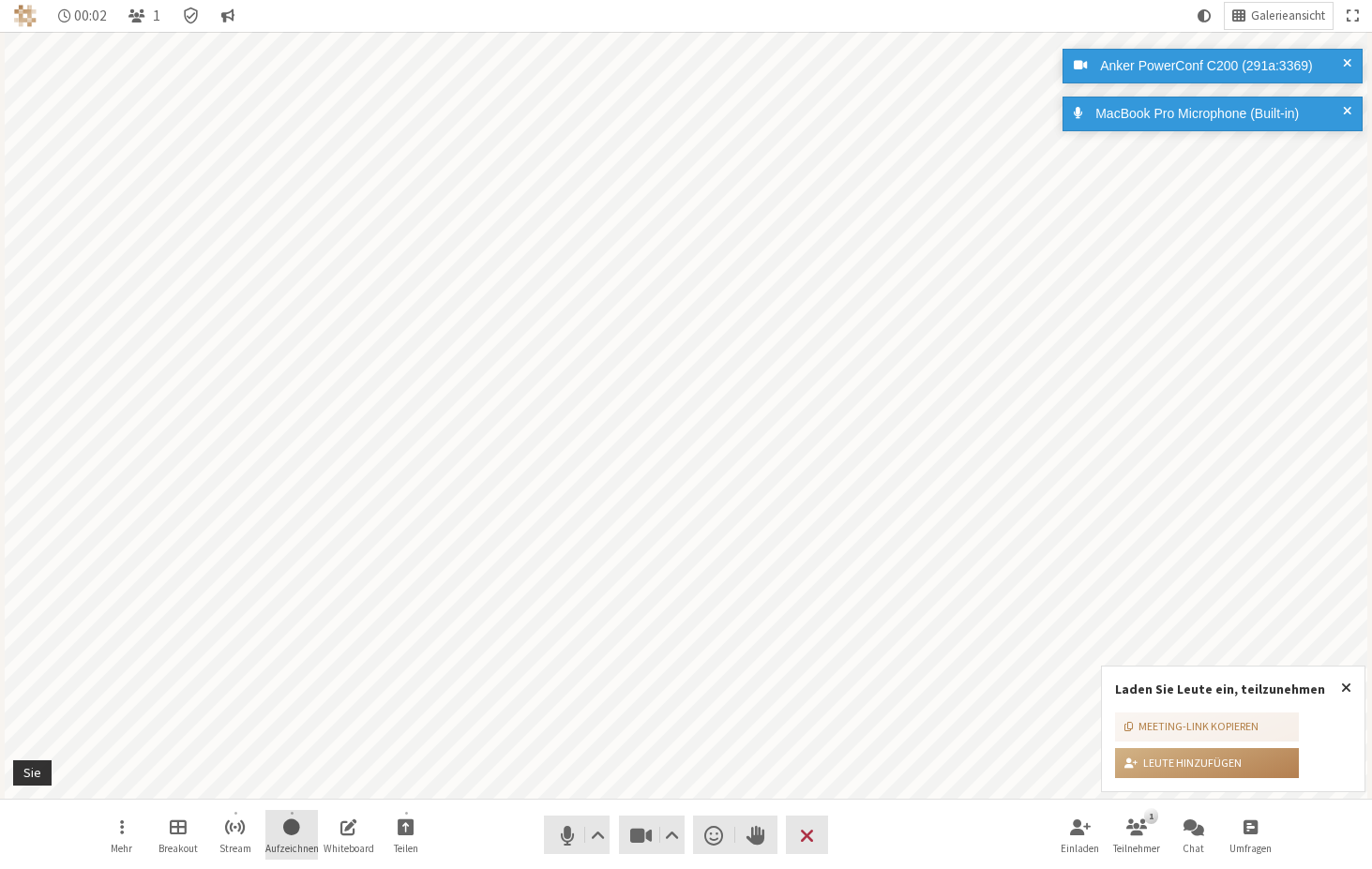
click at [280, 836] on button "Aufzeichnen" at bounding box center [291, 834] width 52 height 50
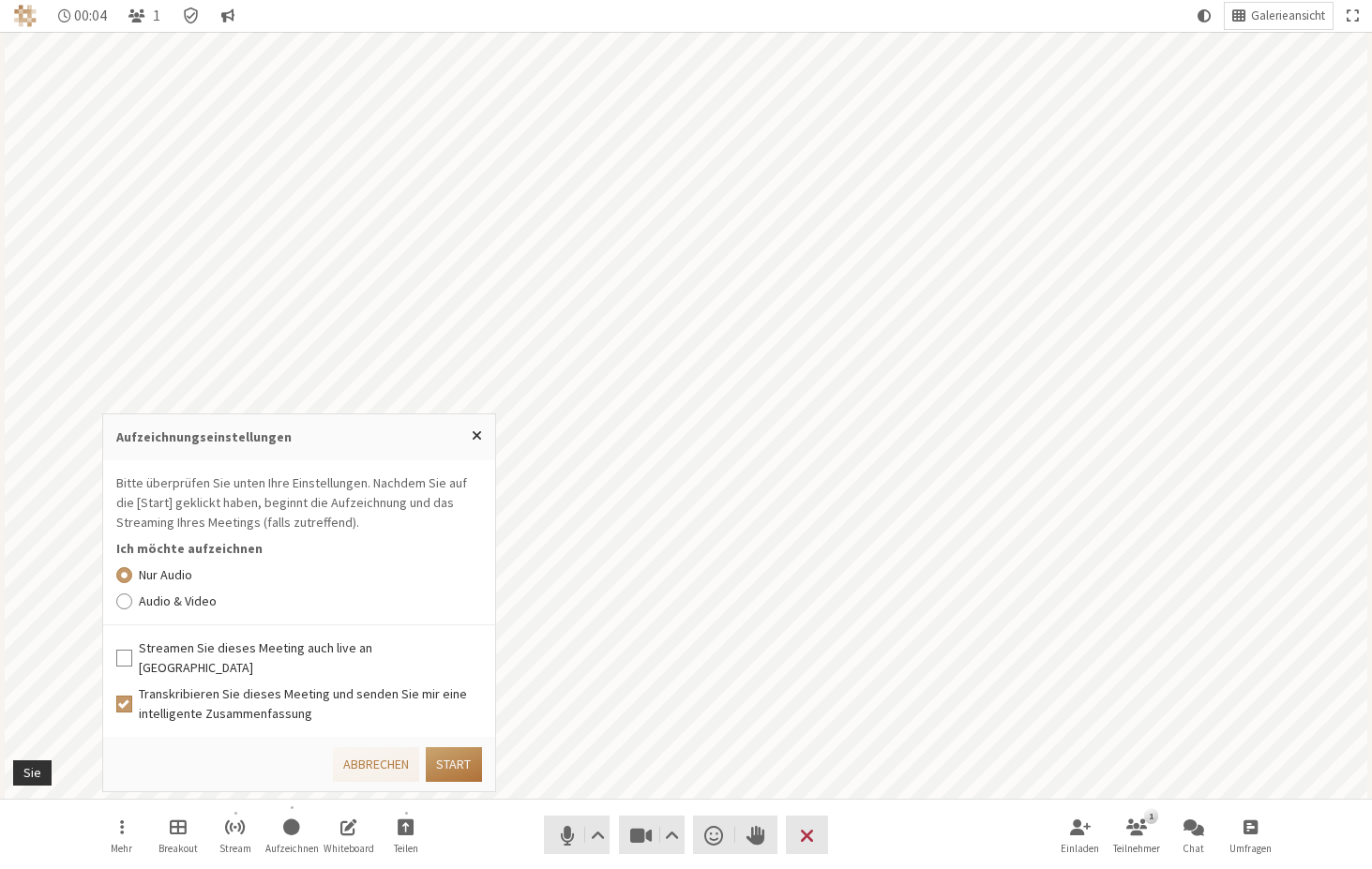
click at [464, 761] on button "Start" at bounding box center [453, 763] width 55 height 35
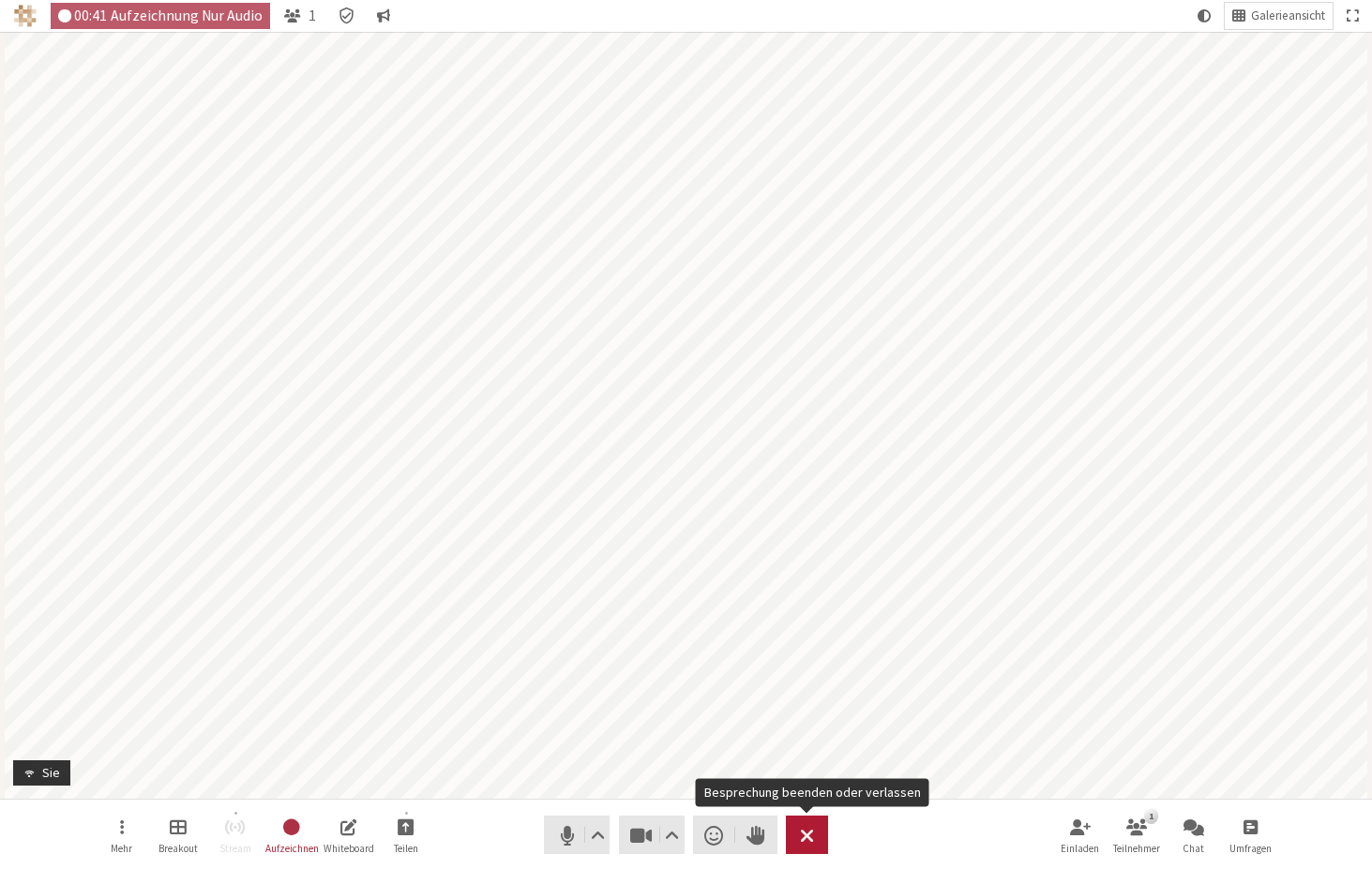
click at [809, 836] on span "Besprechung beenden oder verlassen" at bounding box center [806, 834] width 14 height 27
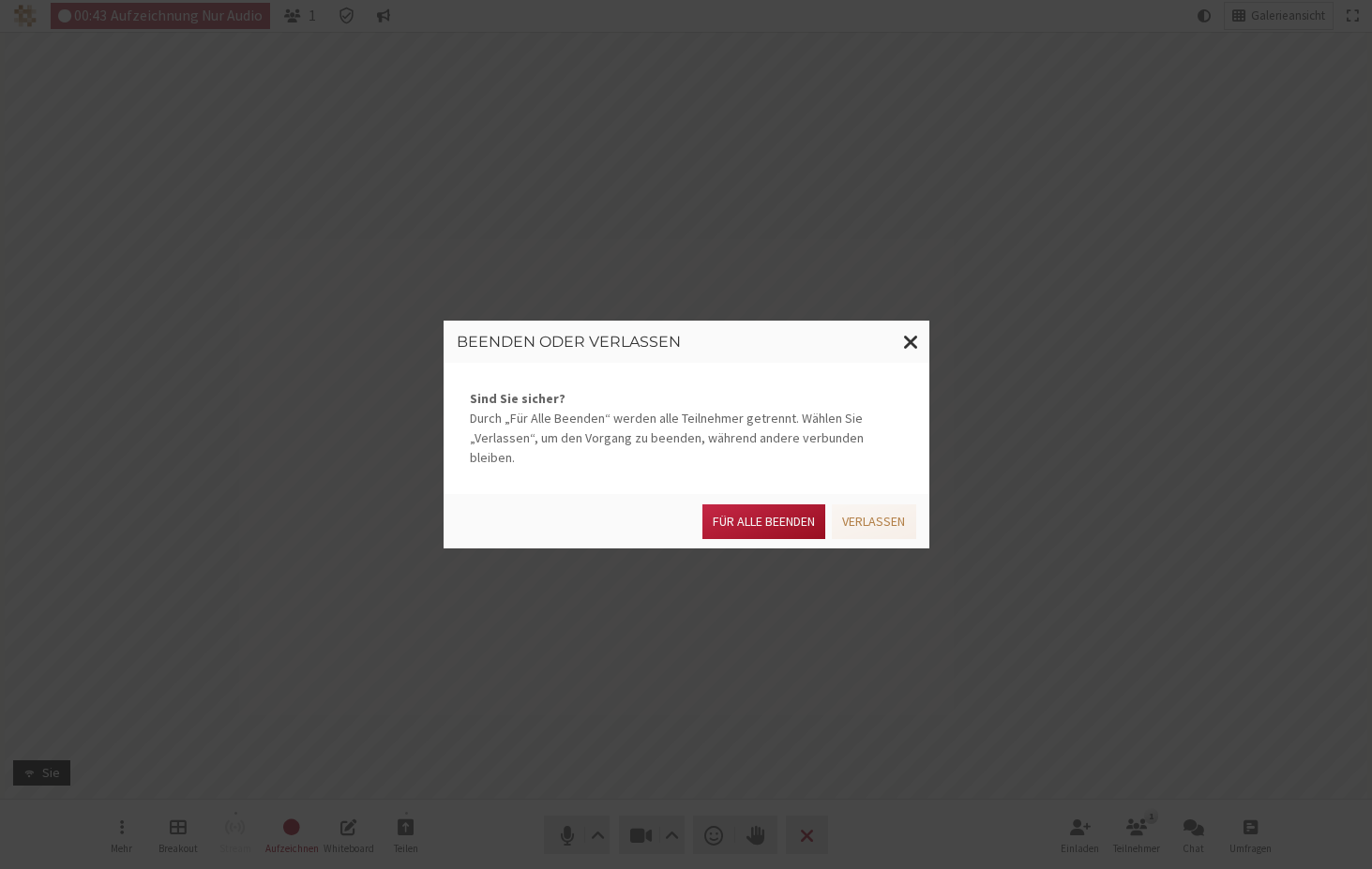
click at [764, 515] on button "Für alle Beenden" at bounding box center [764, 521] width 123 height 35
